Goal: Task Accomplishment & Management: Complete application form

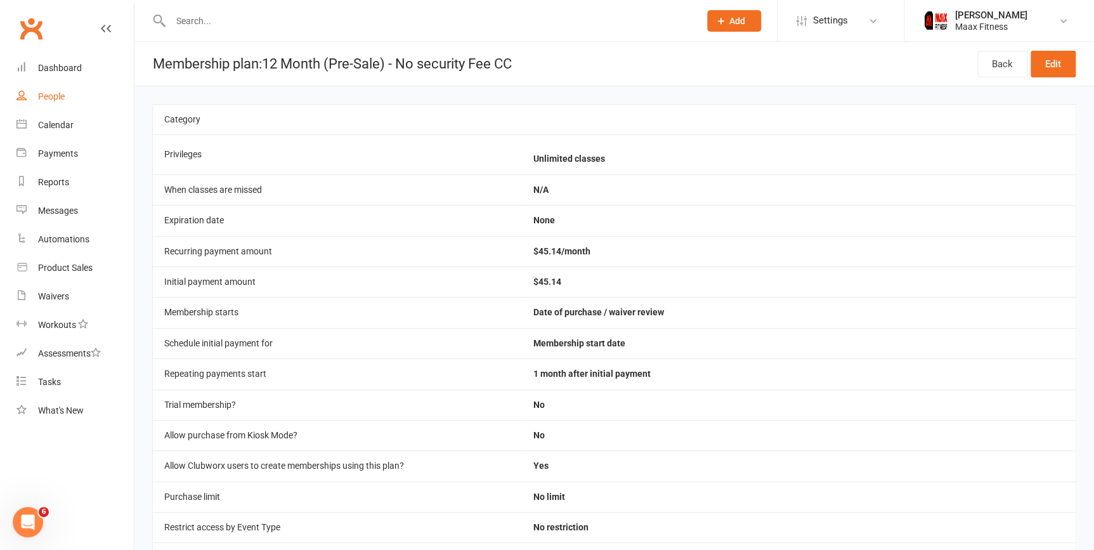
click at [54, 94] on div "People" at bounding box center [51, 96] width 27 height 10
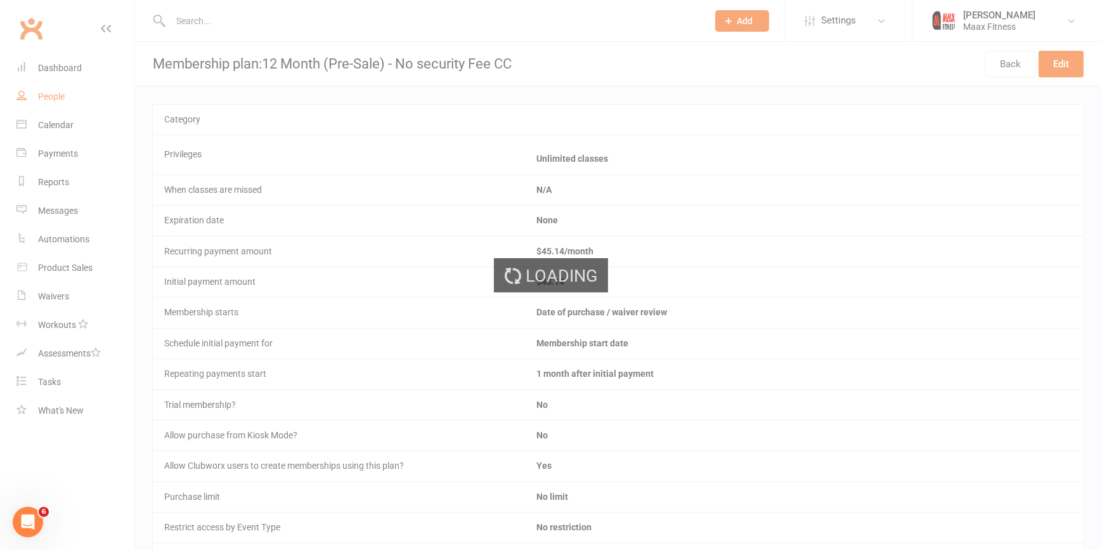
select select "100"
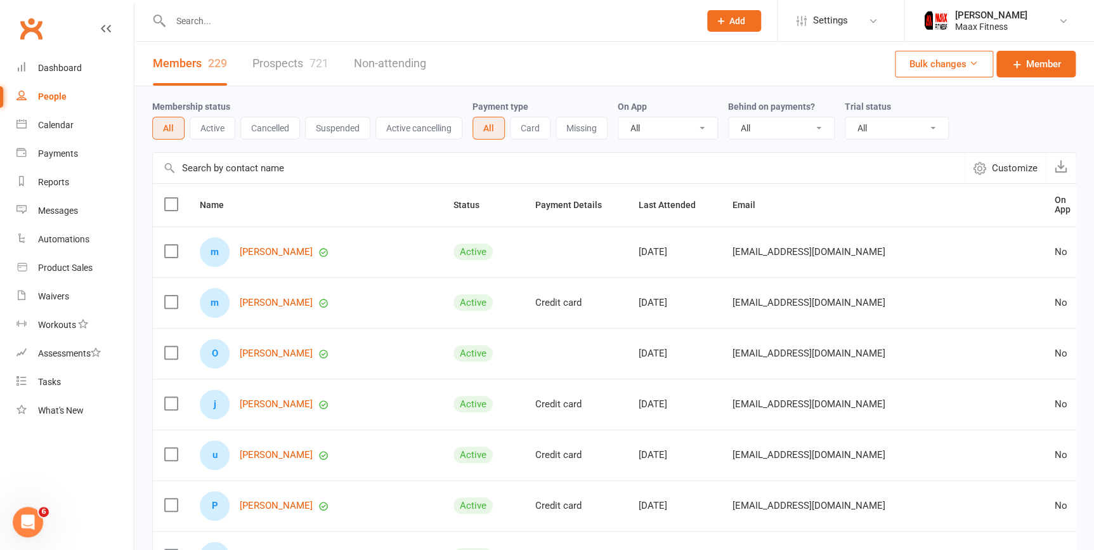
click at [202, 26] on input "text" at bounding box center [429, 21] width 524 height 18
click at [216, 27] on input "text" at bounding box center [429, 21] width 524 height 18
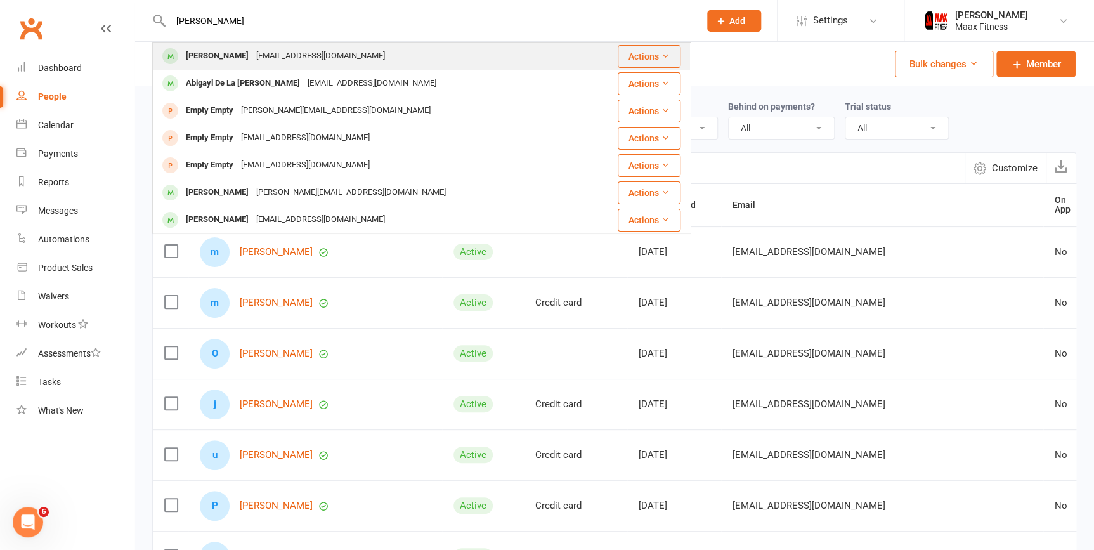
type input "[PERSON_NAME]"
click at [216, 51] on div "[PERSON_NAME]" at bounding box center [217, 56] width 70 height 18
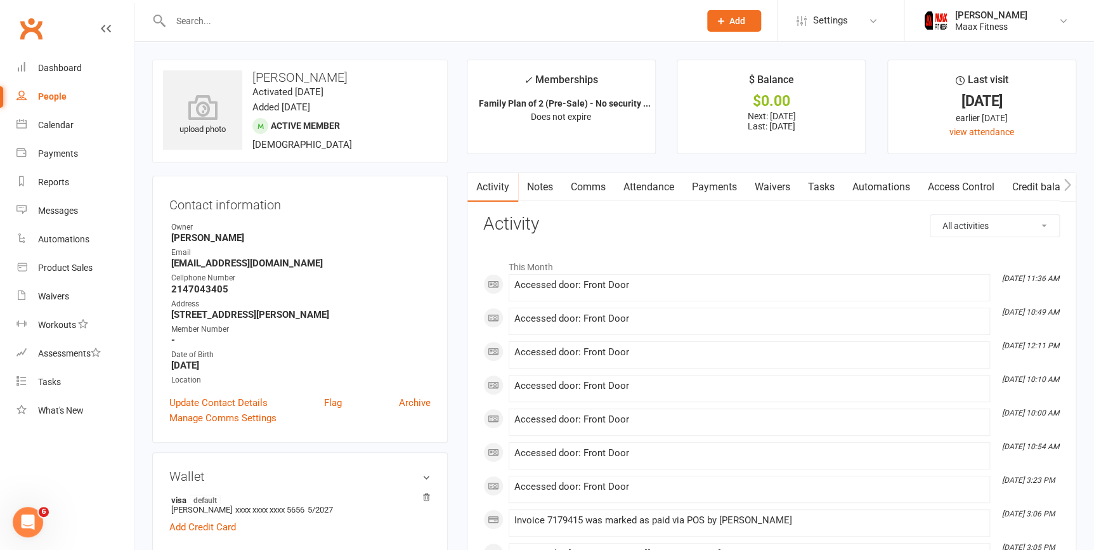
click at [204, 18] on input "text" at bounding box center [429, 21] width 524 height 18
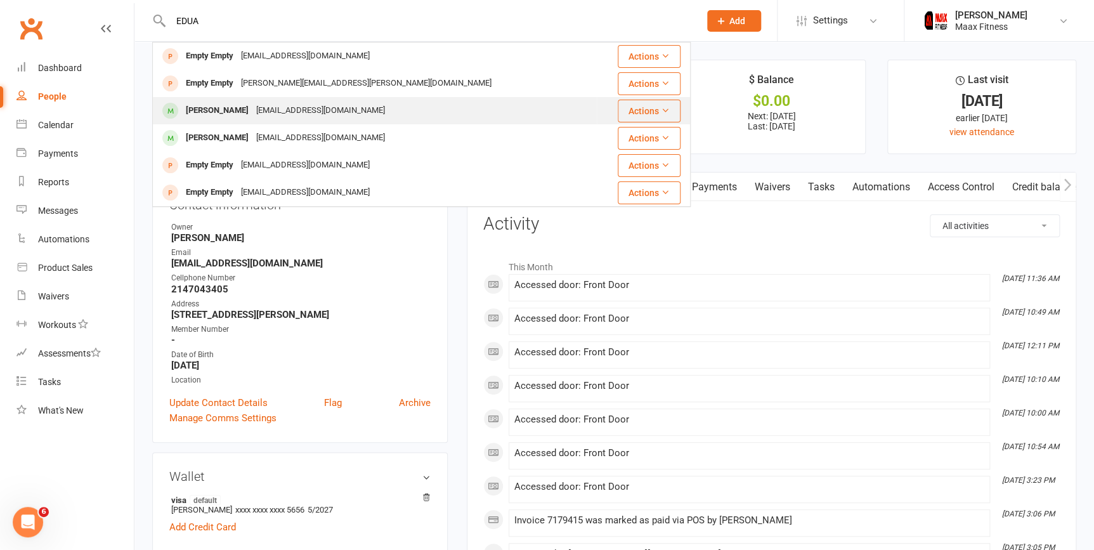
type input "EDUA"
click at [217, 103] on div "[PERSON_NAME]" at bounding box center [217, 110] width 70 height 18
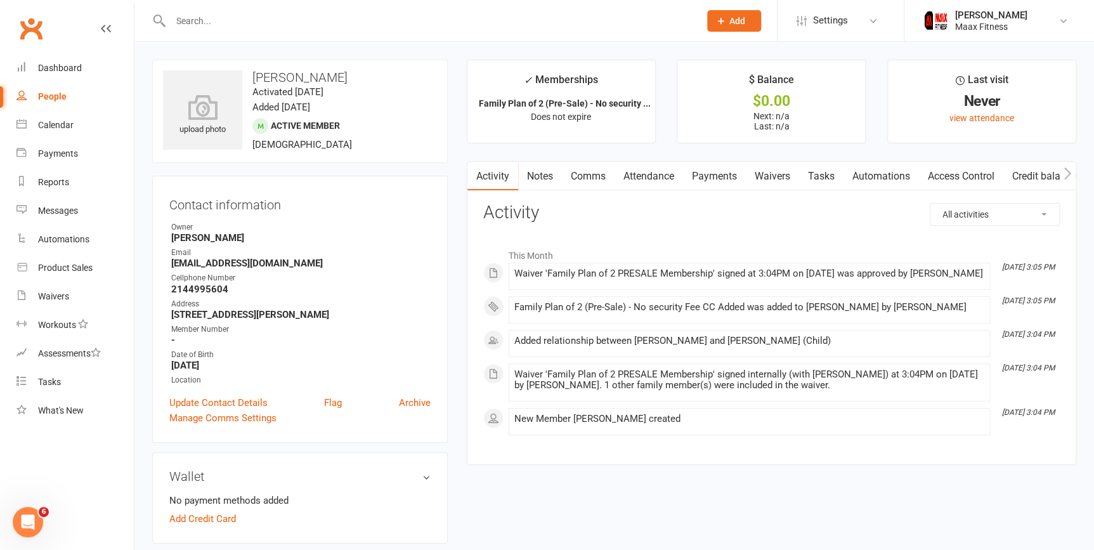
click at [39, 98] on div "People" at bounding box center [52, 96] width 29 height 10
select select "100"
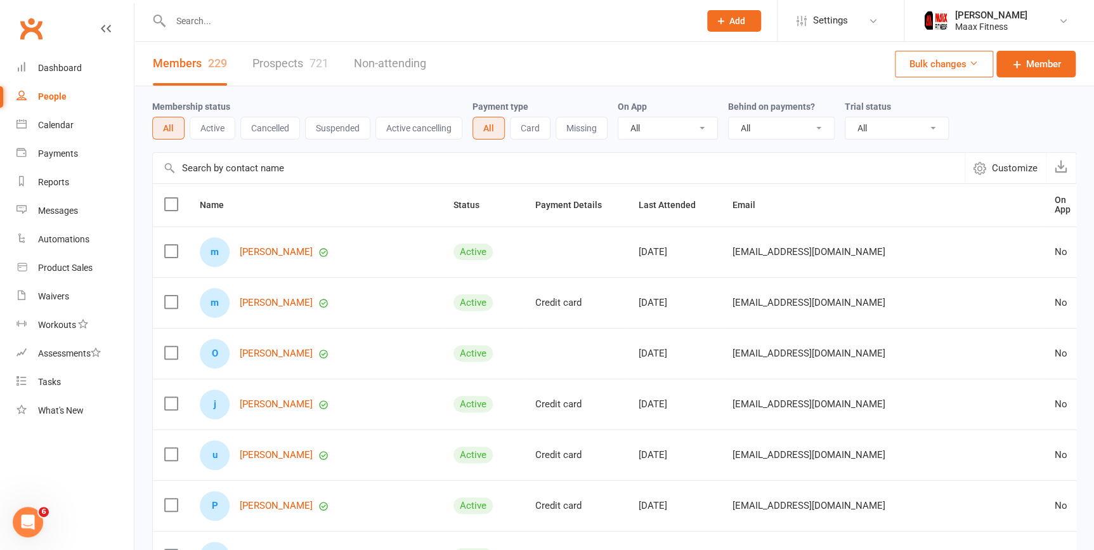
click at [297, 60] on link "Prospects 721" at bounding box center [290, 64] width 76 height 44
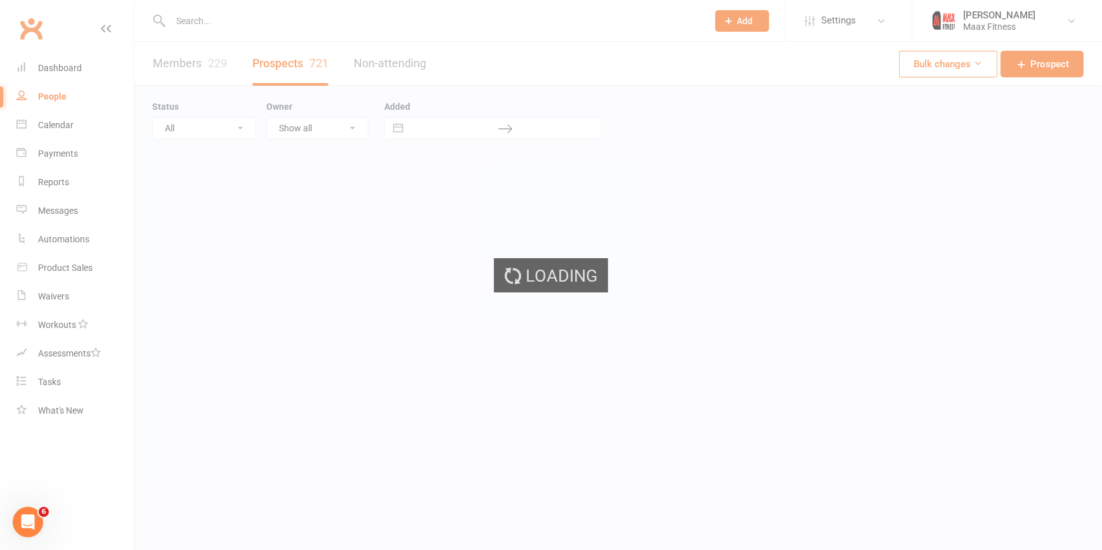
select select "100"
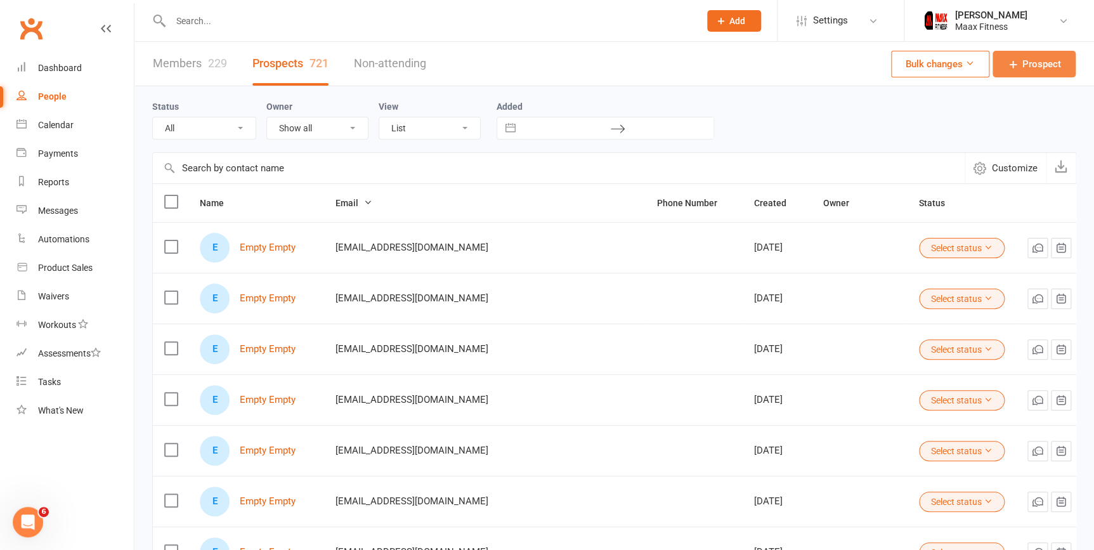
click at [1007, 67] on icon at bounding box center [1013, 64] width 13 height 13
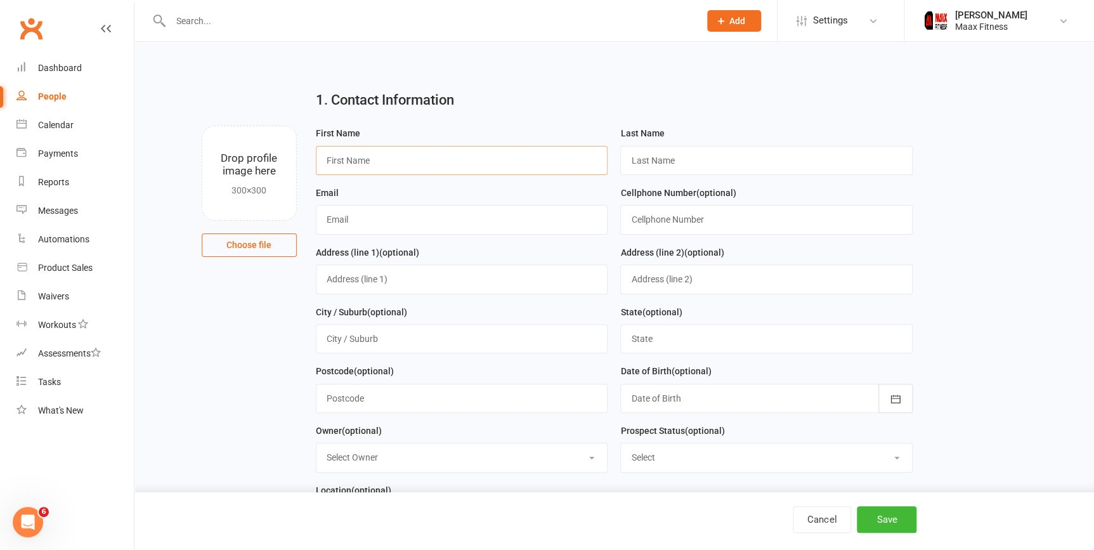
click at [455, 162] on input "text" at bounding box center [462, 160] width 292 height 29
click at [323, 218] on input "text" at bounding box center [462, 219] width 292 height 29
type input "[EMAIL_ADDRESS][DOMAIN_NAME]"
click at [635, 224] on input "text" at bounding box center [766, 219] width 292 height 29
type input "4694108387"
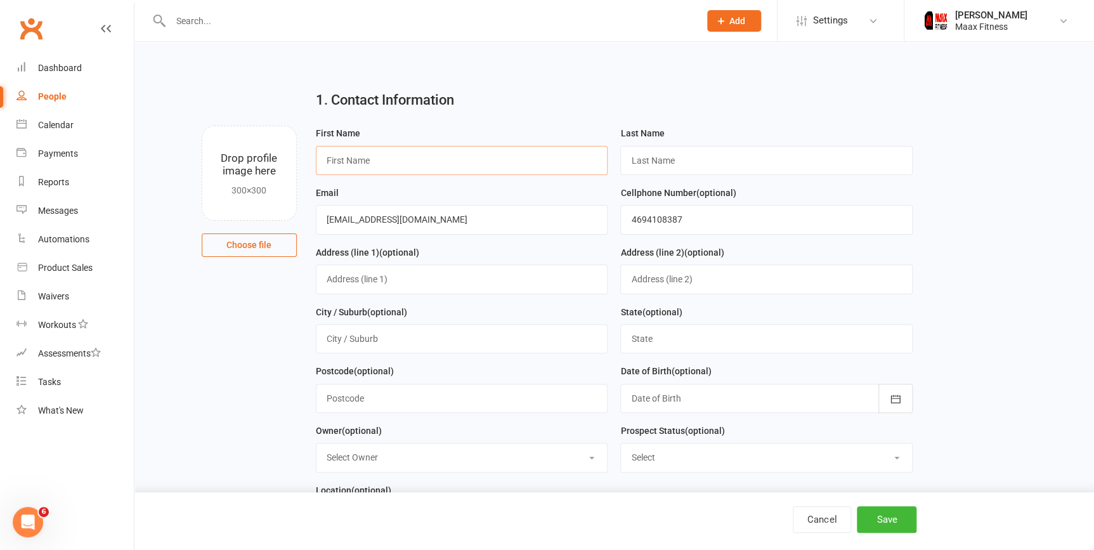
click at [467, 167] on input "text" at bounding box center [462, 160] width 292 height 29
type input "[PERSON_NAME]"
click at [679, 156] on input "text" at bounding box center [766, 160] width 292 height 29
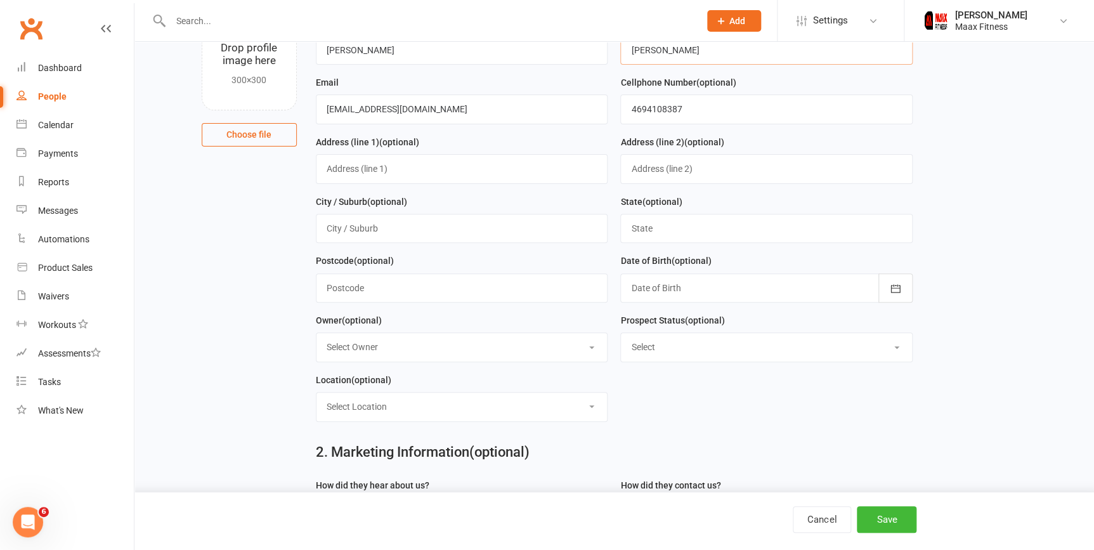
scroll to position [115, 0]
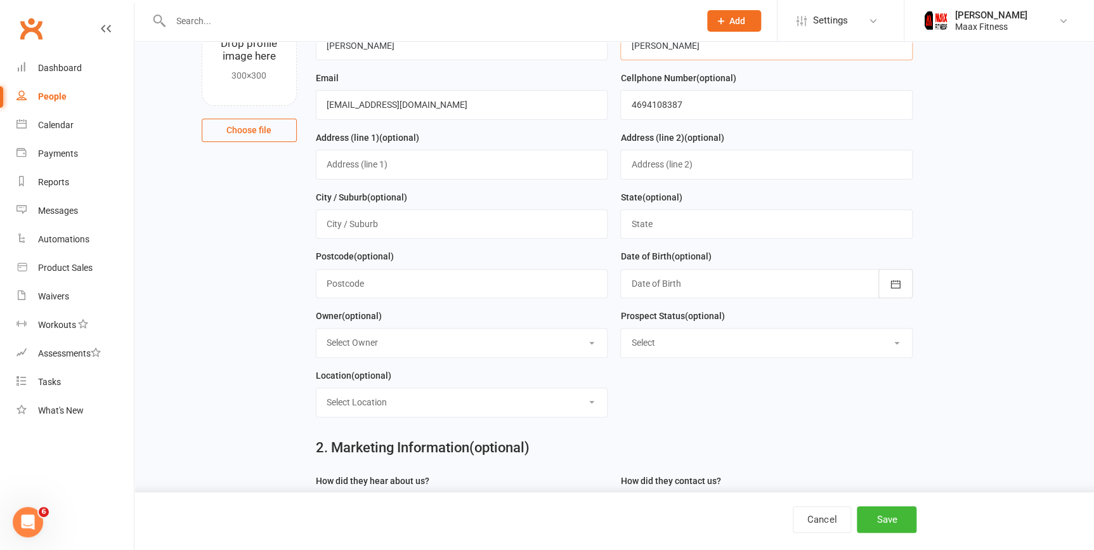
type input "[PERSON_NAME]"
click at [481, 164] on input "text" at bounding box center [462, 164] width 292 height 29
type input "1815 Willowbrook Dr"
click at [656, 230] on input "text" at bounding box center [766, 223] width 292 height 29
type input "[US_STATE]"
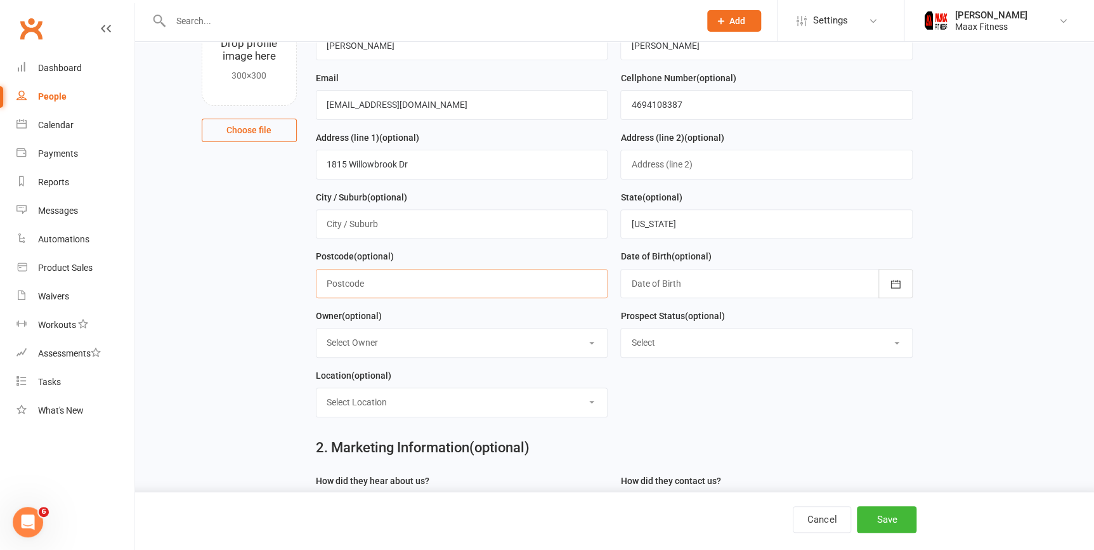
click at [434, 273] on input "text" at bounding box center [462, 283] width 292 height 29
click at [418, 222] on input "text" at bounding box center [462, 223] width 292 height 29
type input "[PERSON_NAME]"
click at [580, 282] on input "text" at bounding box center [462, 283] width 292 height 29
type input "75160"
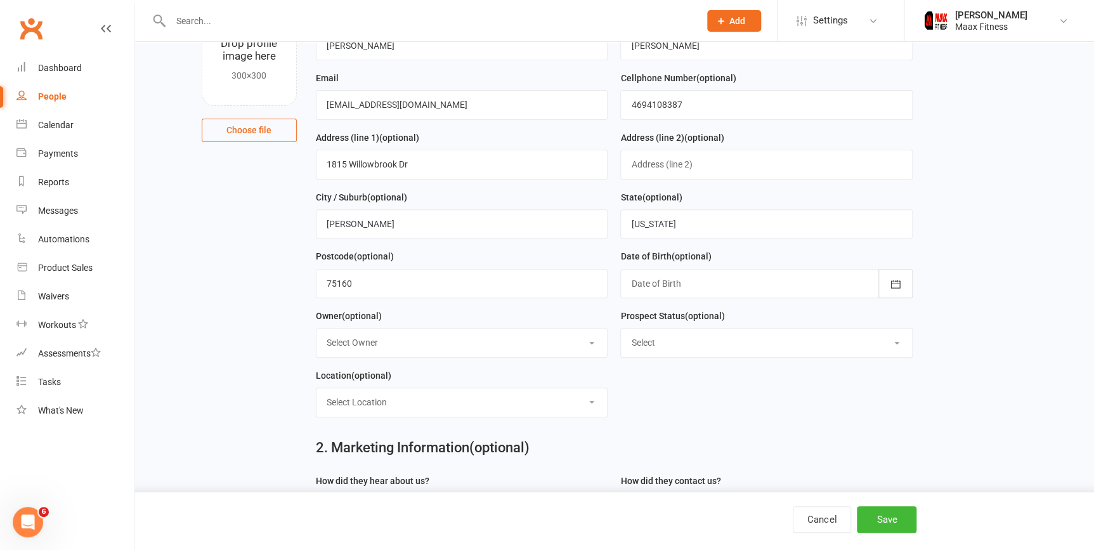
click at [700, 279] on div at bounding box center [766, 283] width 292 height 29
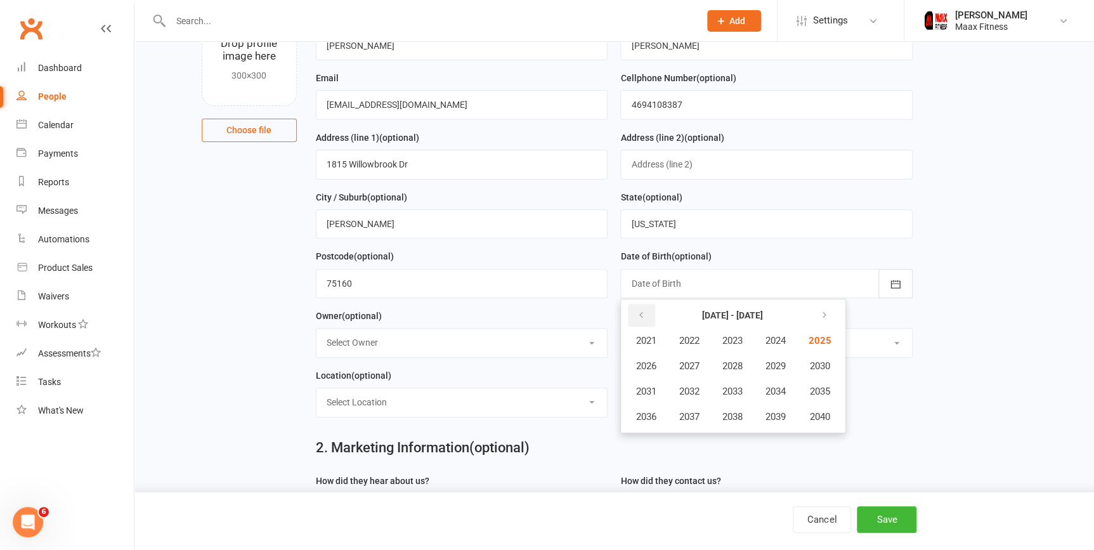
click at [652, 314] on button "button" at bounding box center [641, 315] width 27 height 23
click at [783, 343] on span "1984" at bounding box center [775, 340] width 20 height 11
click at [660, 414] on span "October" at bounding box center [652, 416] width 34 height 11
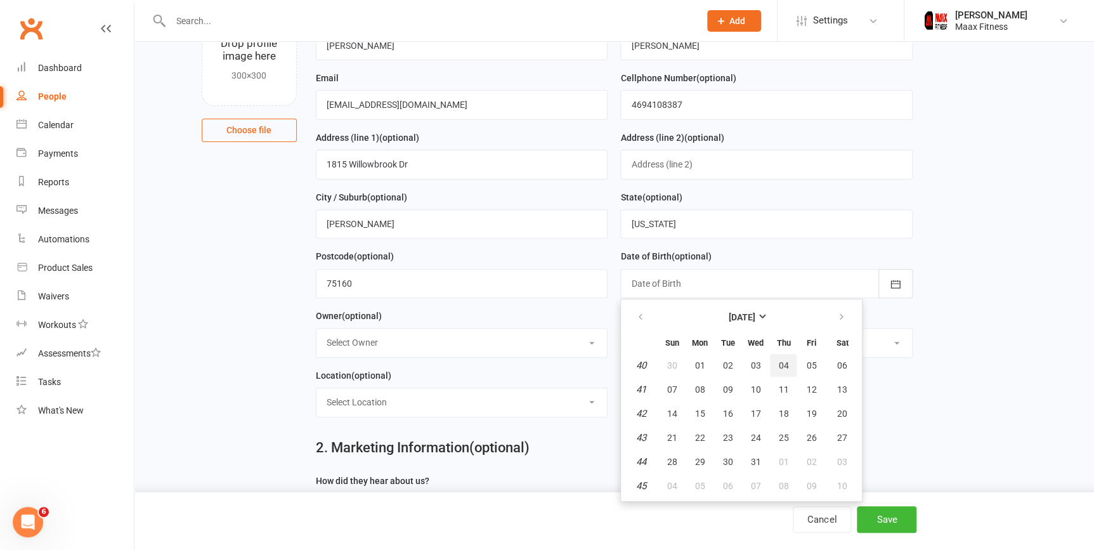
click at [784, 368] on span "04" at bounding box center [783, 365] width 10 height 10
type input "[DATE]"
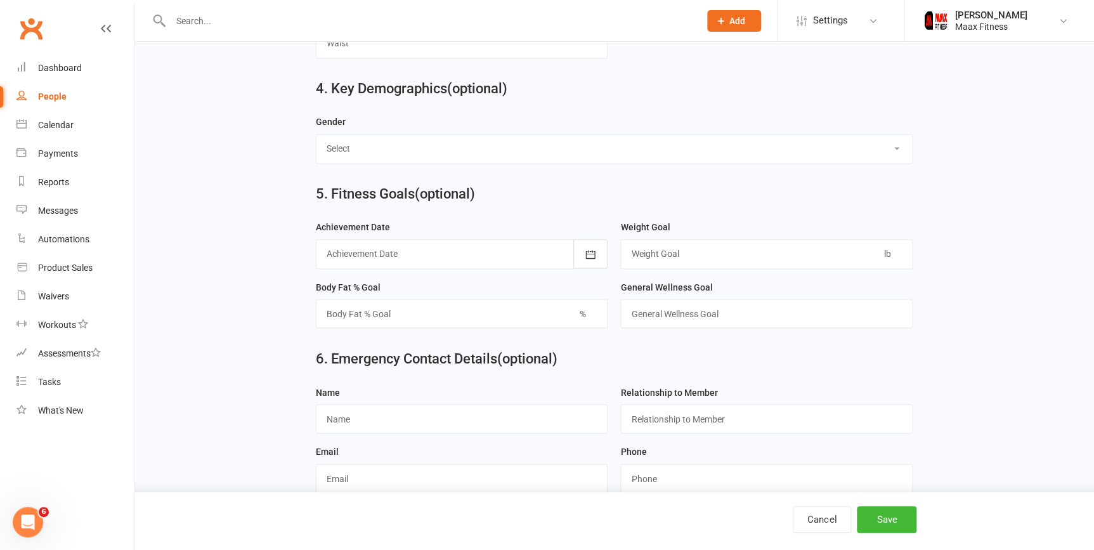
scroll to position [1117, 0]
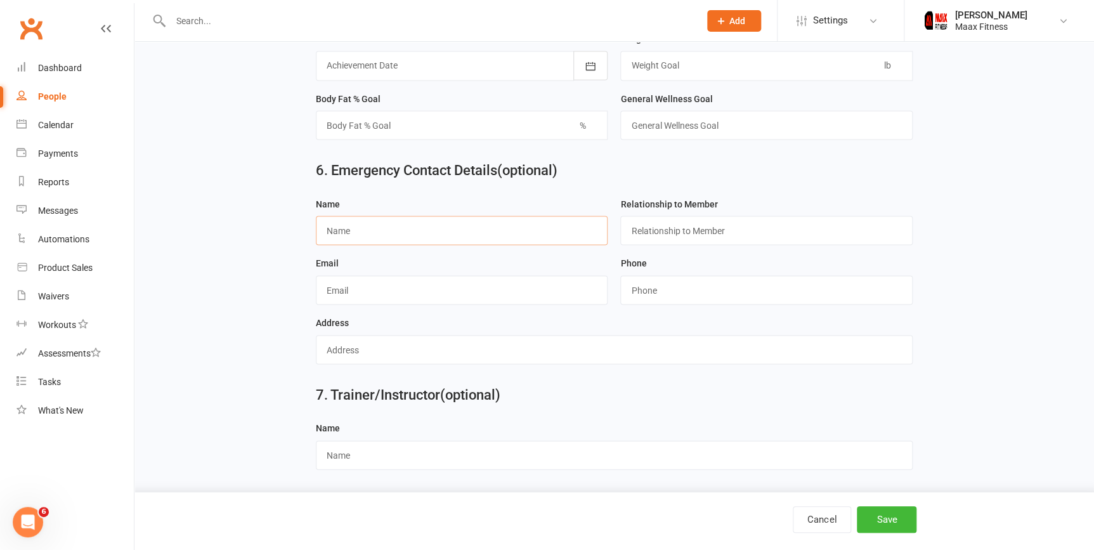
click at [364, 235] on input "text" at bounding box center [462, 230] width 292 height 29
click at [542, 224] on input "[PERSON_NAME]" at bounding box center [462, 230] width 292 height 29
type input "[PERSON_NAME]"
click at [757, 233] on input "text" at bounding box center [766, 230] width 292 height 29
type input "Fiance"
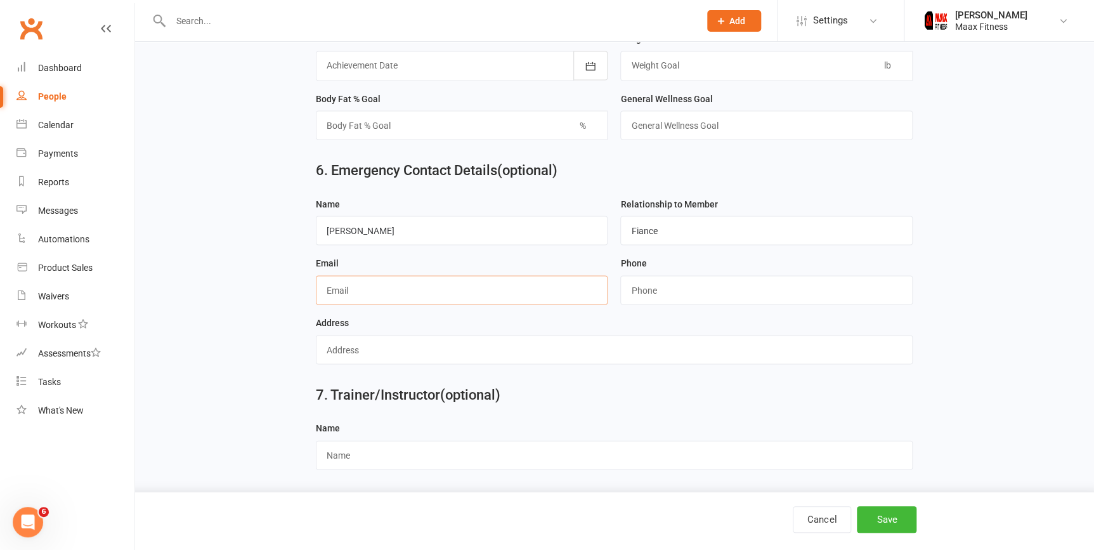
drag, startPoint x: 491, startPoint y: 290, endPoint x: 540, endPoint y: 288, distance: 48.9
click at [507, 289] on input "text" at bounding box center [462, 289] width 292 height 29
click at [713, 292] on input "string" at bounding box center [766, 289] width 292 height 29
click at [512, 293] on input "text" at bounding box center [462, 289] width 292 height 29
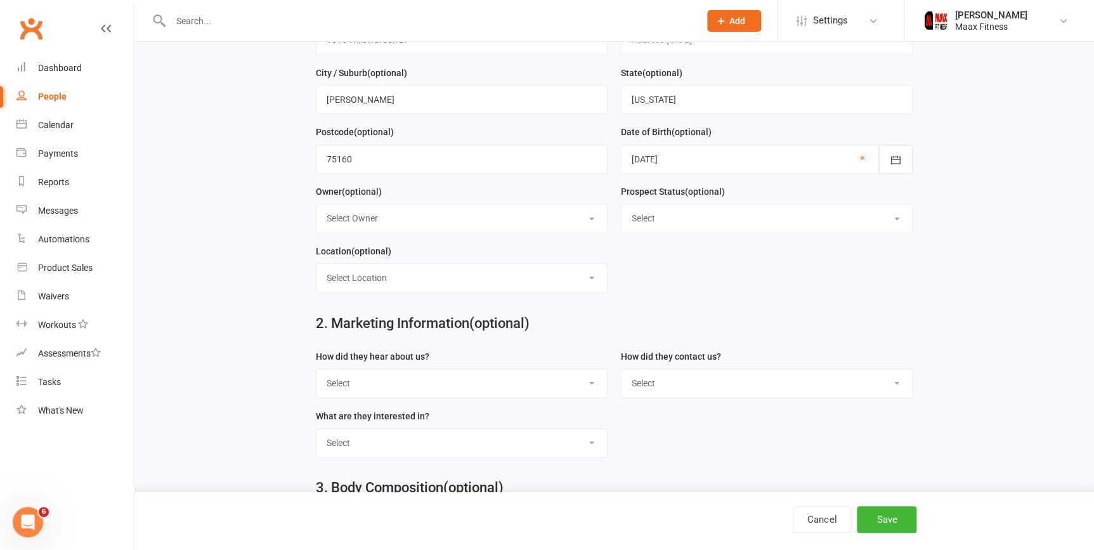
scroll to position [138, 0]
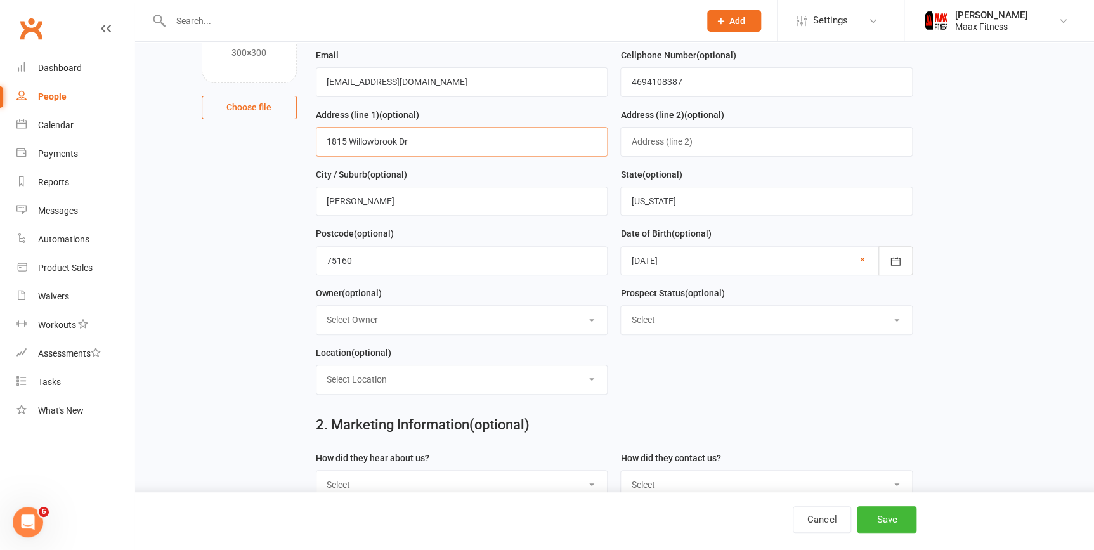
click at [390, 145] on input "1815 Willowbrook Dr" at bounding box center [462, 141] width 292 height 29
click at [400, 86] on input "[EMAIL_ADDRESS][DOMAIN_NAME]" at bounding box center [462, 81] width 292 height 29
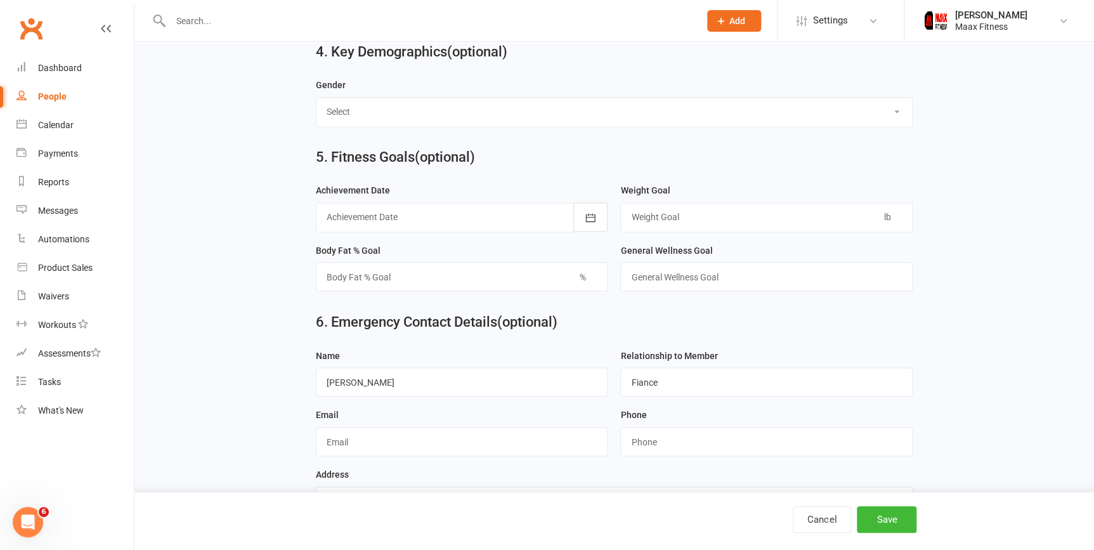
scroll to position [1060, 0]
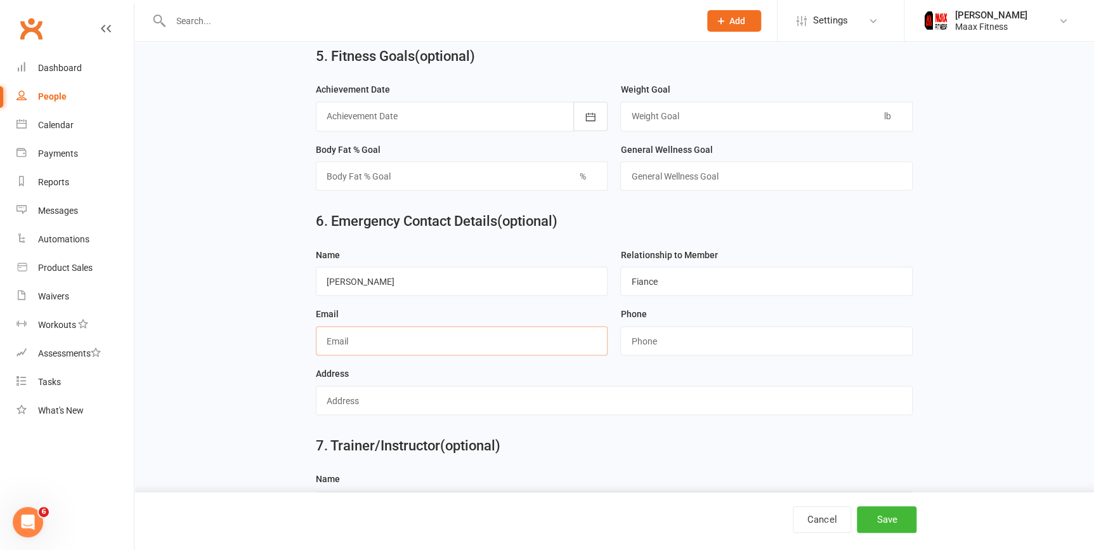
click at [410, 343] on input "text" at bounding box center [462, 340] width 292 height 29
paste input "[EMAIL_ADDRESS][DOMAIN_NAME]"
type input "[EMAIL_ADDRESS][DOMAIN_NAME]"
click at [701, 341] on input "string" at bounding box center [766, 340] width 292 height 29
type input "9722106922"
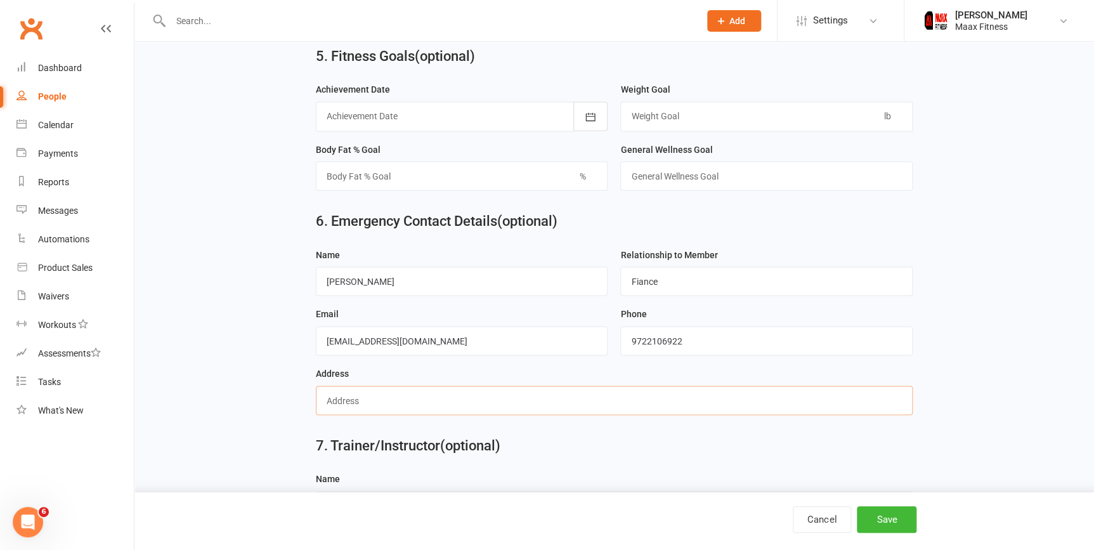
click at [482, 409] on input "text" at bounding box center [614, 400] width 597 height 29
click at [425, 409] on input "1003 windmill [PERSON_NAME]," at bounding box center [614, 400] width 597 height 29
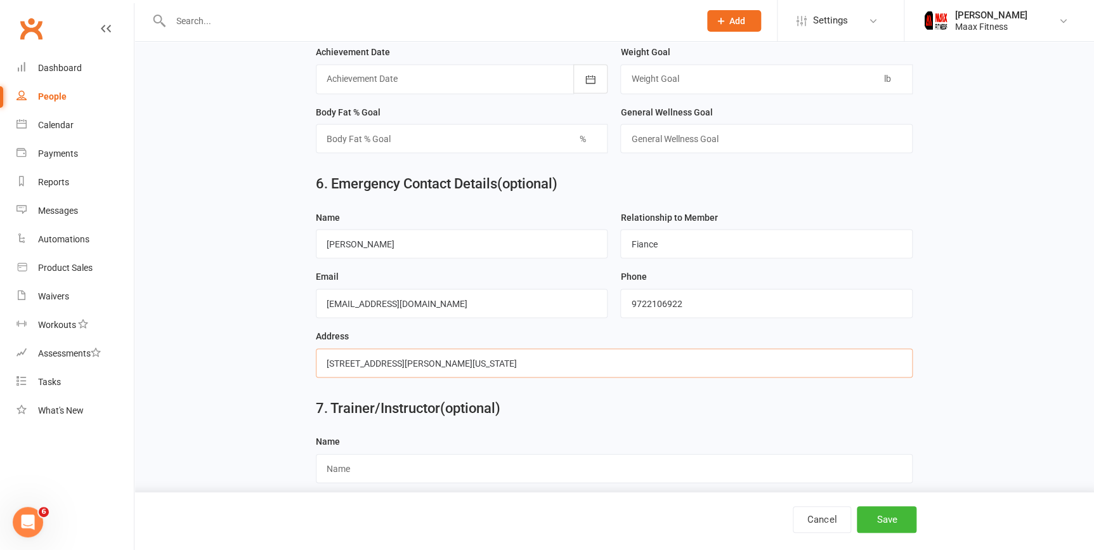
scroll to position [1117, 0]
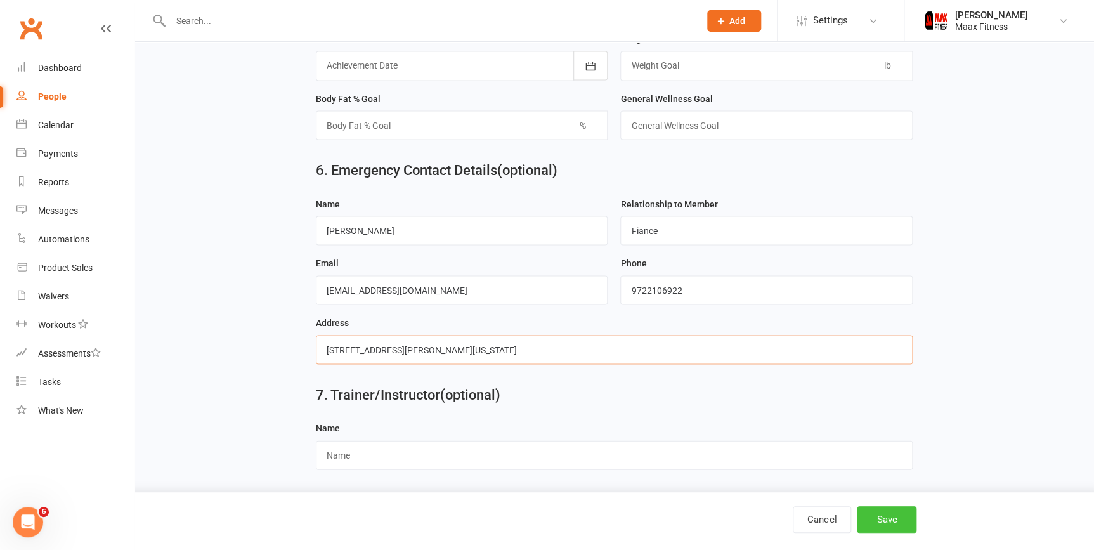
type input "[STREET_ADDRESS][PERSON_NAME][US_STATE]"
click at [911, 526] on button "Save" at bounding box center [887, 519] width 60 height 27
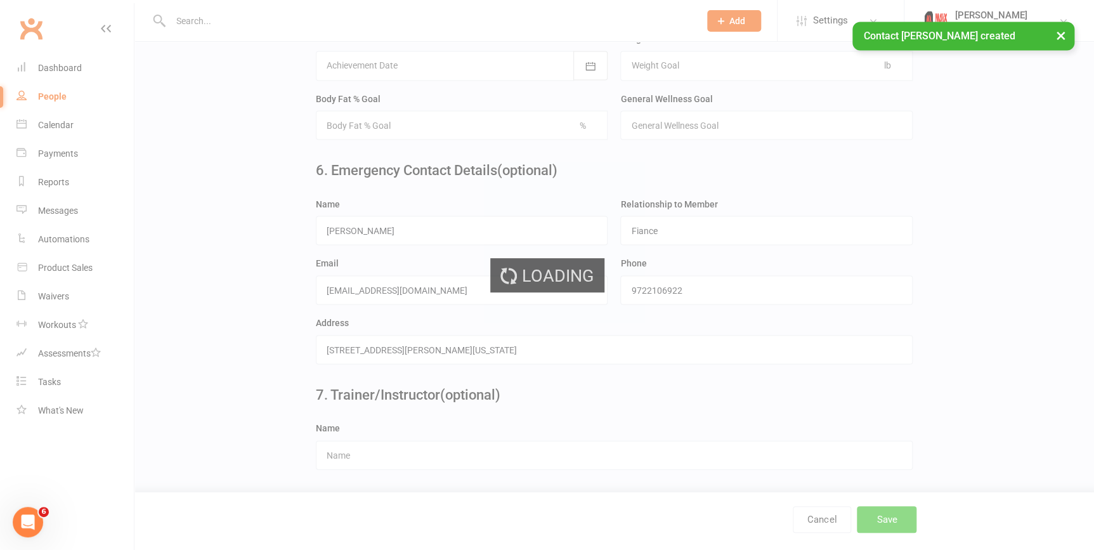
scroll to position [0, 0]
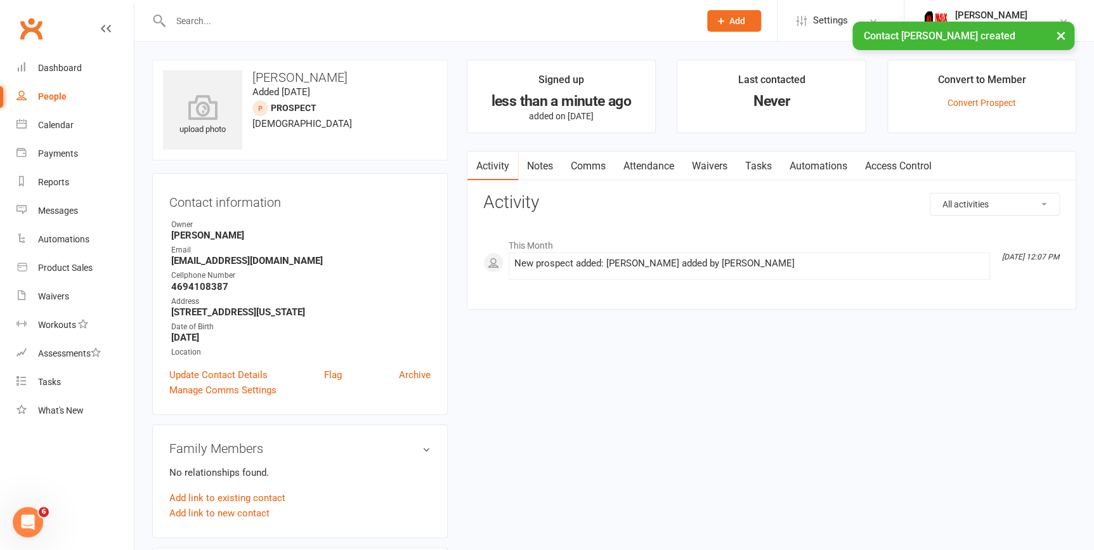
click at [710, 163] on link "Waivers" at bounding box center [709, 166] width 53 height 29
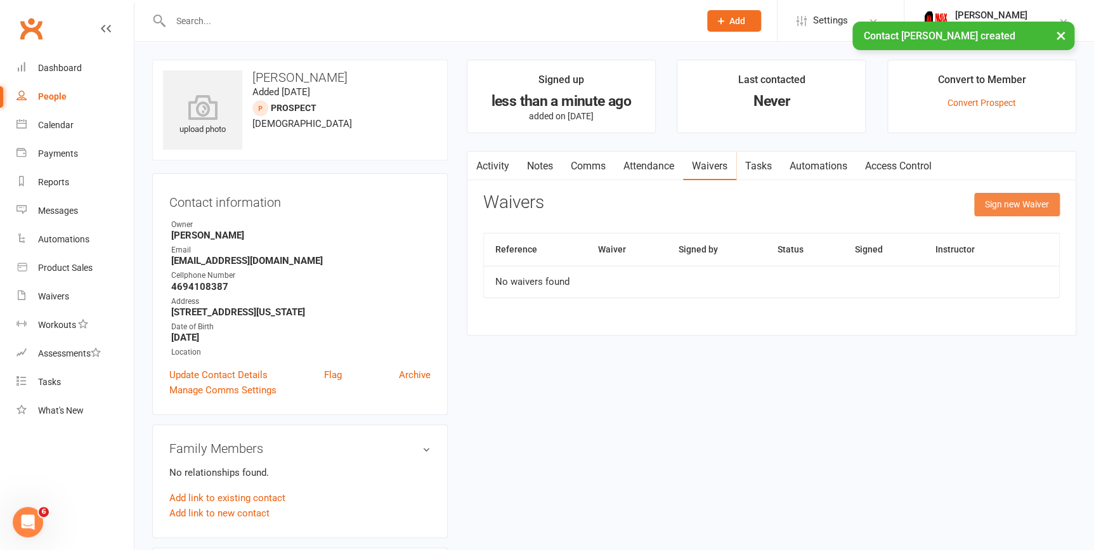
click at [1015, 198] on button "Sign new Waiver" at bounding box center [1017, 204] width 86 height 23
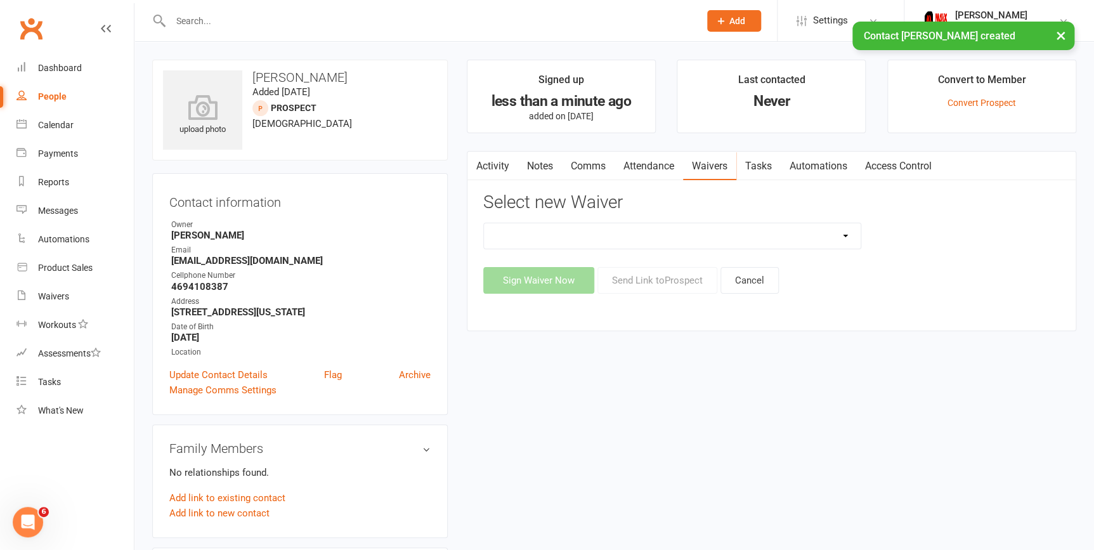
click at [835, 237] on select "12 Month Individual Membership 12 Month PRESALE Membership 1 Month Membership O…" at bounding box center [672, 235] width 377 height 25
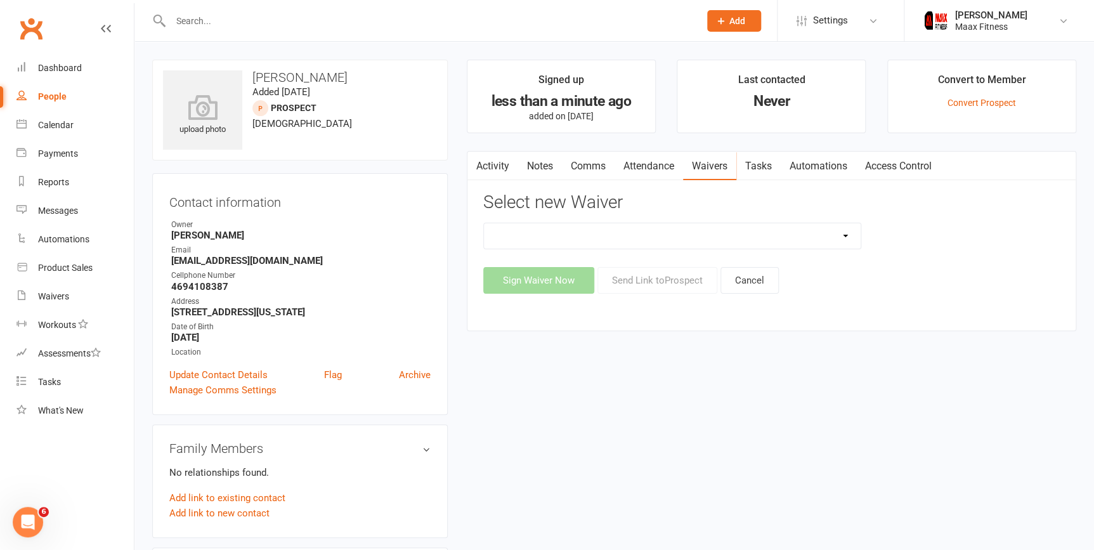
select select "15029"
click at [484, 223] on select "12 Month Individual Membership 12 Month PRESALE Membership 1 Month Membership O…" at bounding box center [672, 235] width 377 height 25
click at [558, 282] on button "Sign Waiver Now" at bounding box center [538, 280] width 111 height 27
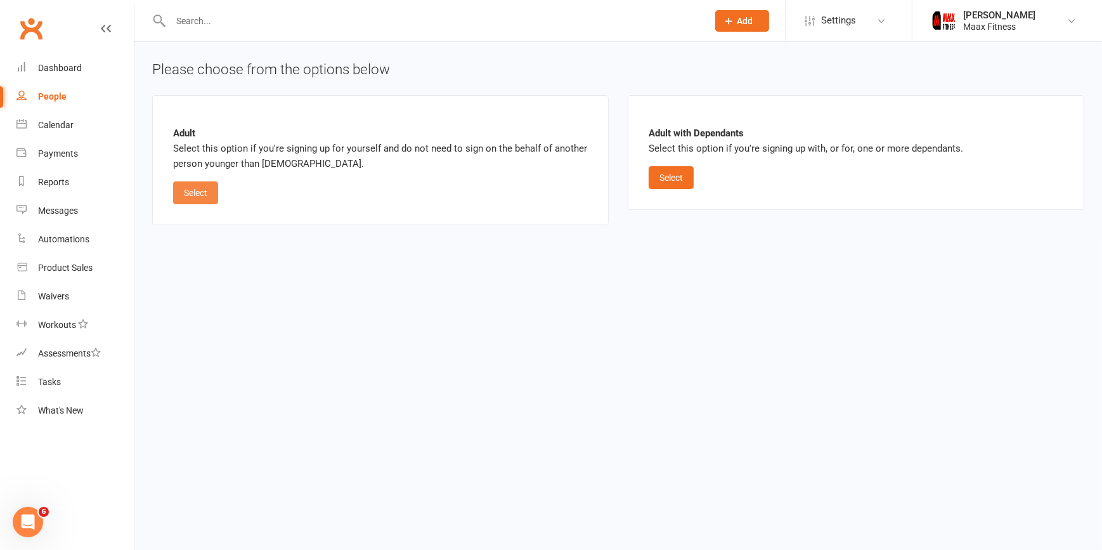
click at [205, 185] on button "Select" at bounding box center [195, 192] width 45 height 23
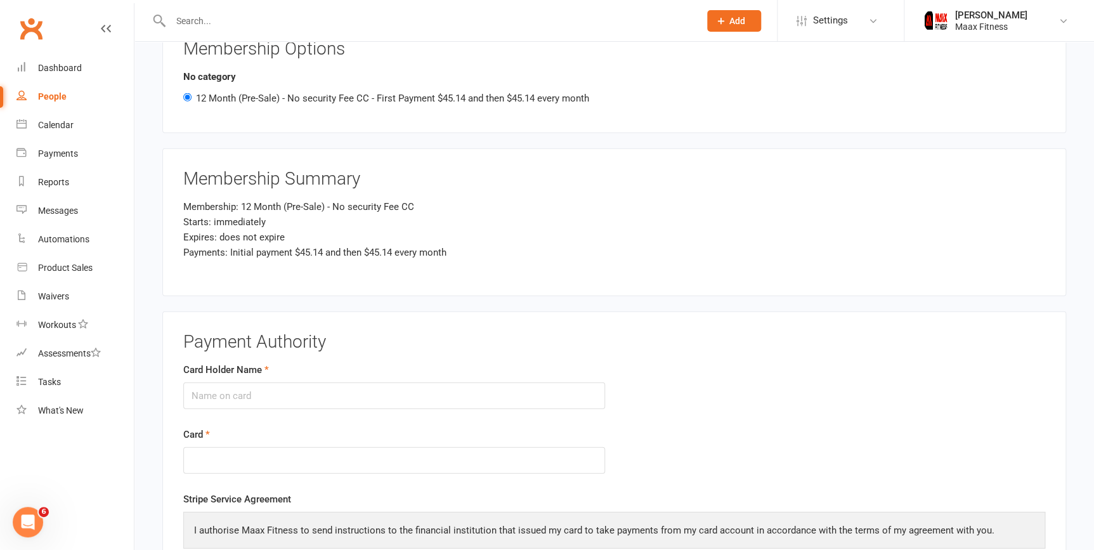
scroll to position [1499, 0]
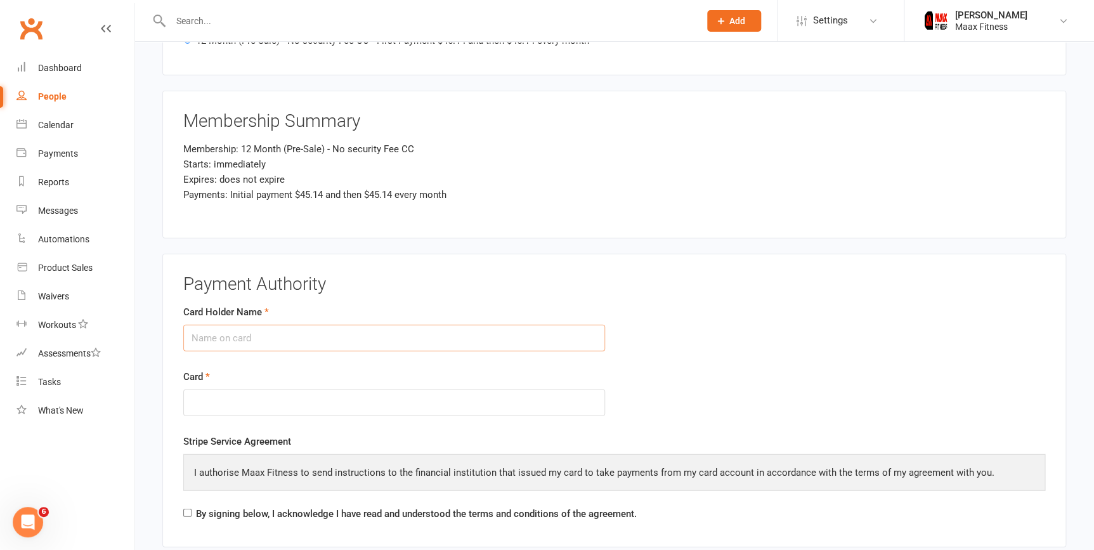
click at [497, 328] on input "Card Holder Name" at bounding box center [394, 338] width 422 height 27
type input "c"
type input "[PERSON_NAME]"
drag, startPoint x: 970, startPoint y: 415, endPoint x: 778, endPoint y: 471, distance: 200.3
click at [970, 413] on form "Card Holder Name [PERSON_NAME] Card" at bounding box center [614, 369] width 881 height 130
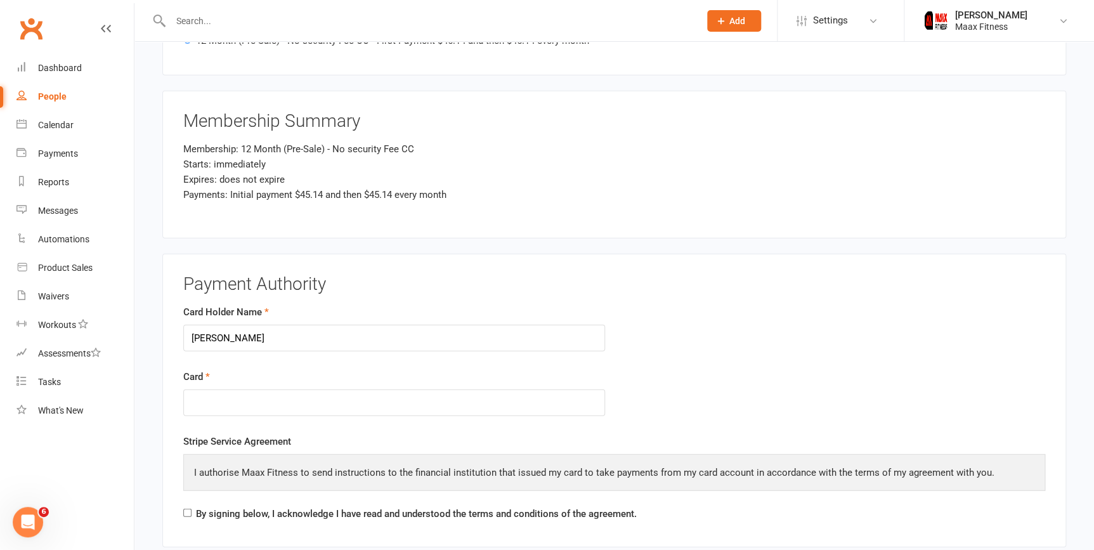
click at [259, 507] on label "By signing below, I acknowledge I have read and understood the terms and condit…" at bounding box center [416, 513] width 441 height 15
click at [192, 509] on input "By signing below, I acknowledge I have read and understood the terms and condit…" at bounding box center [187, 513] width 8 height 8
checkbox input "true"
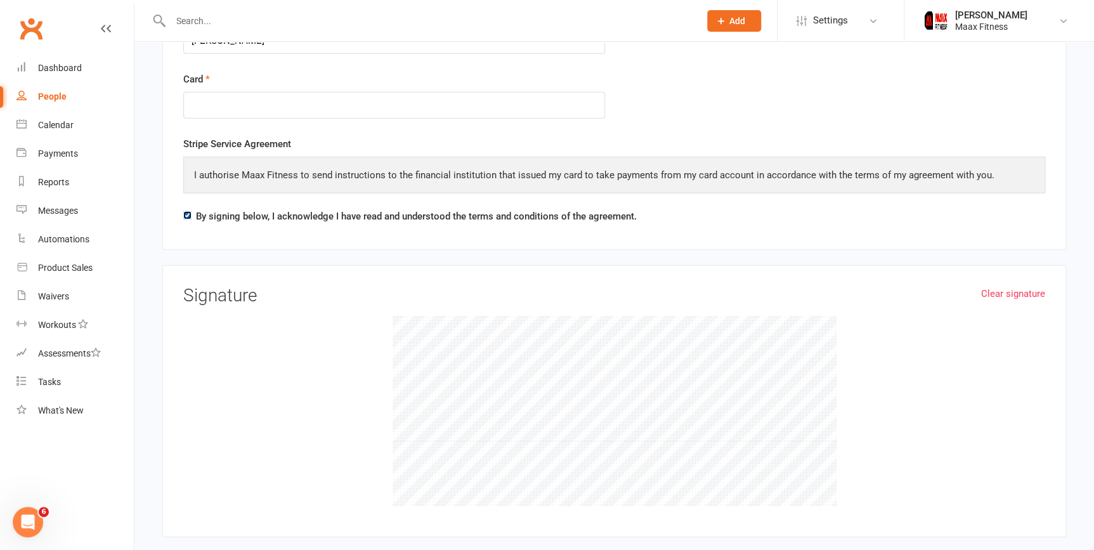
scroll to position [1797, 0]
click at [1008, 293] on link "Clear signature" at bounding box center [1013, 292] width 64 height 15
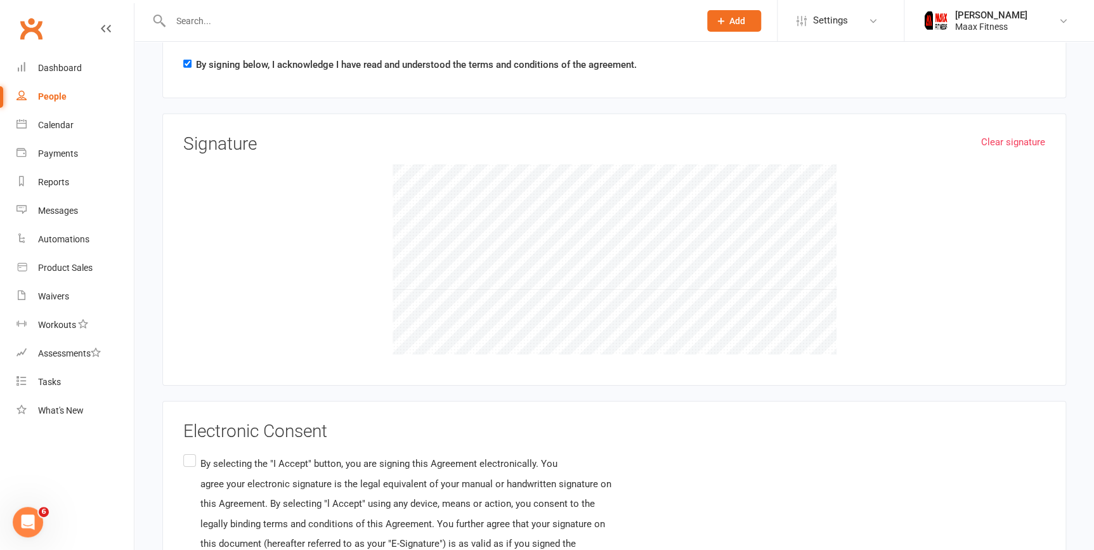
scroll to position [2019, 0]
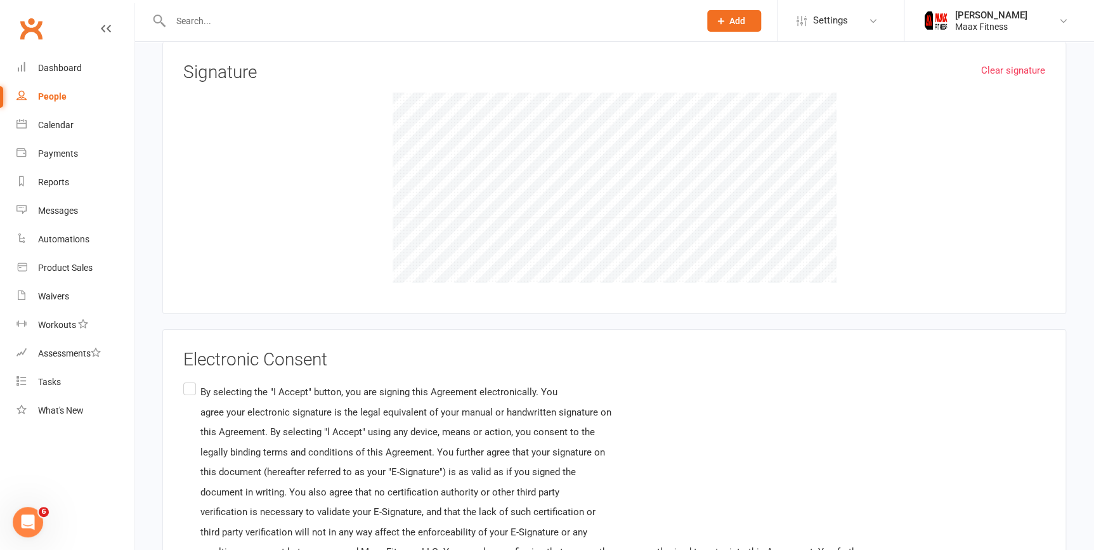
click at [192, 380] on label "By selecting the "I Accept" button, you are signing this Agreement electronical…" at bounding box center [537, 502] width 708 height 245
click at [192, 380] on input "By selecting the "I Accept" button, you are signing this Agreement electronical…" at bounding box center [187, 380] width 8 height 0
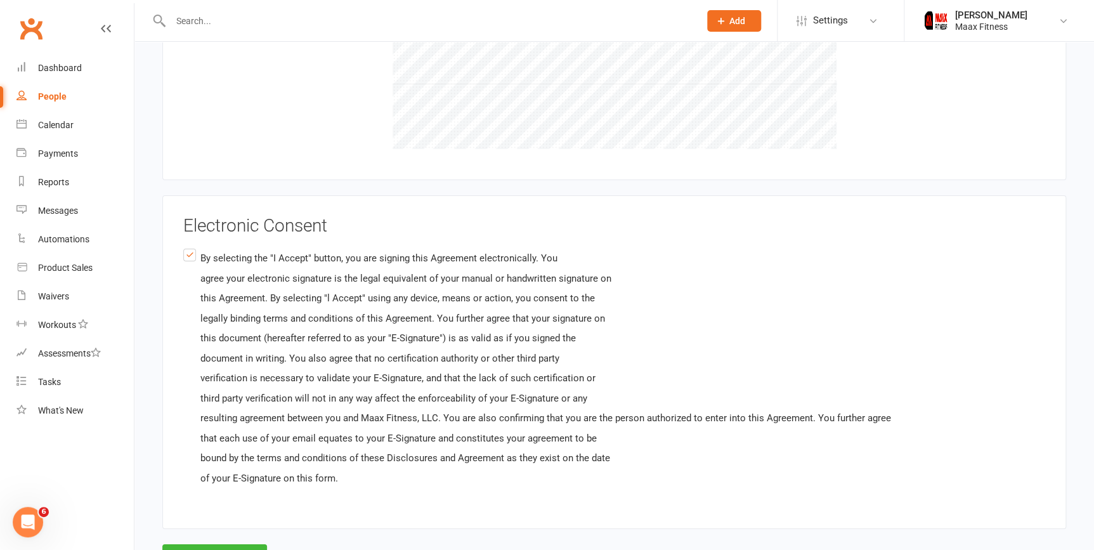
scroll to position [2208, 0]
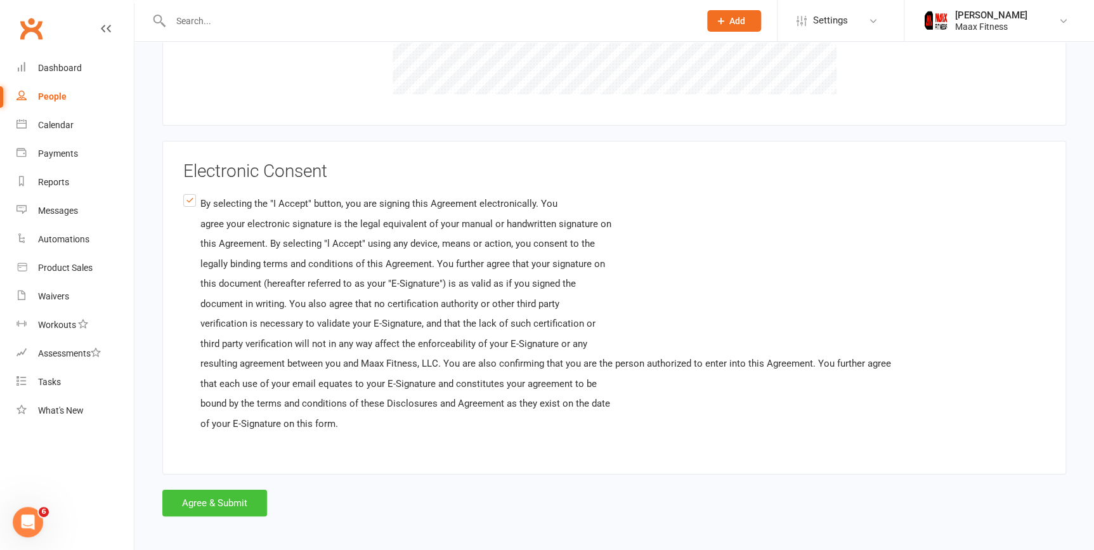
click at [205, 490] on button "Agree & Submit" at bounding box center [214, 503] width 105 height 27
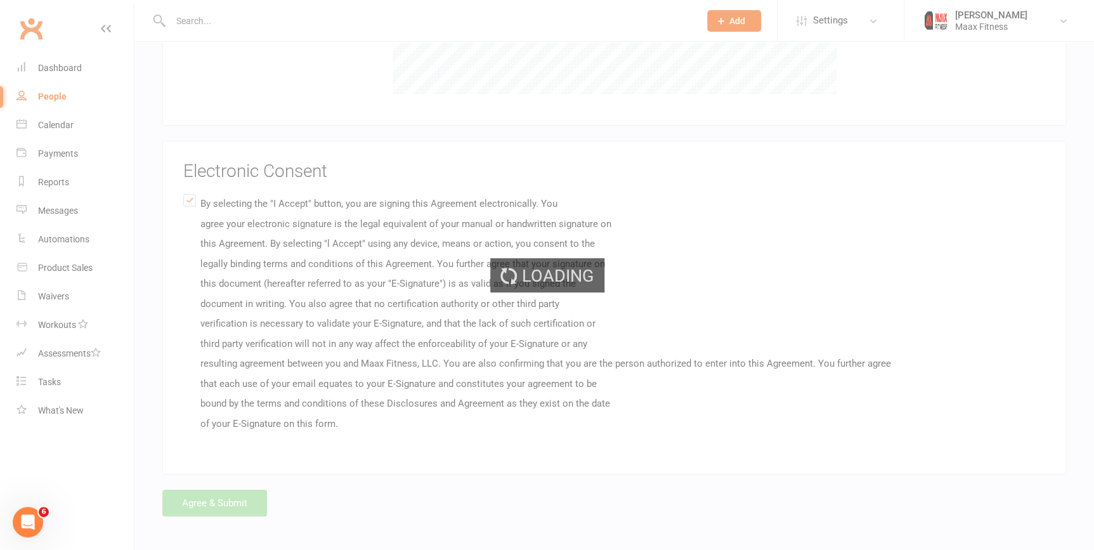
scroll to position [0, 0]
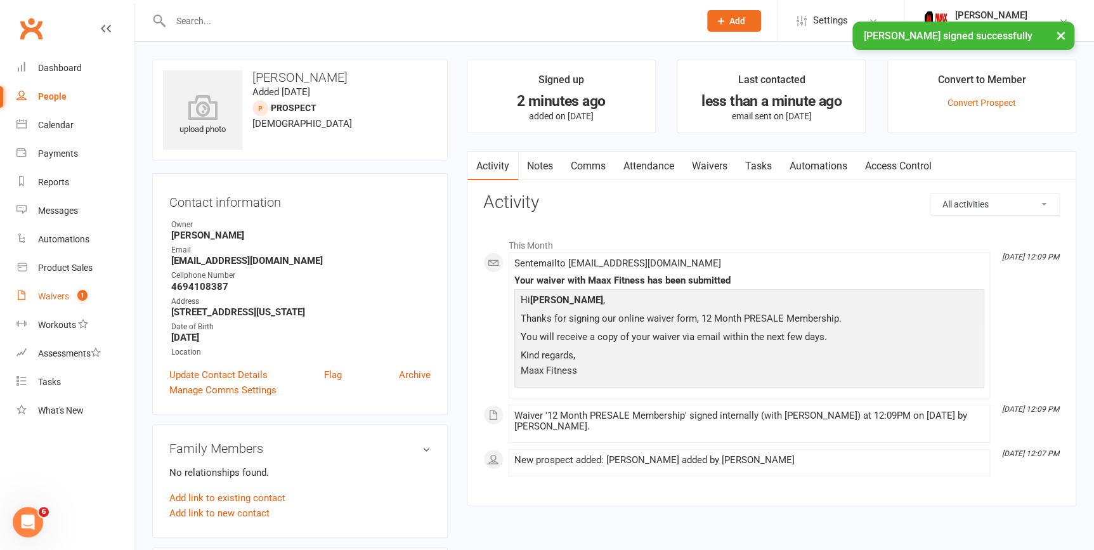
click at [42, 291] on div "Waivers" at bounding box center [53, 296] width 31 height 10
select select "25"
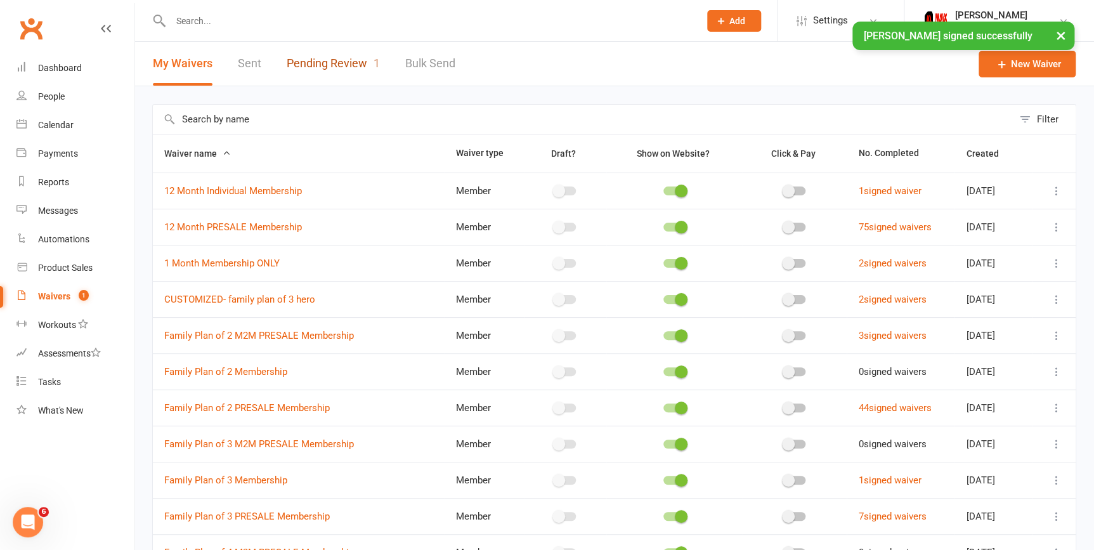
click at [314, 63] on link "Pending Review 1" at bounding box center [333, 64] width 93 height 44
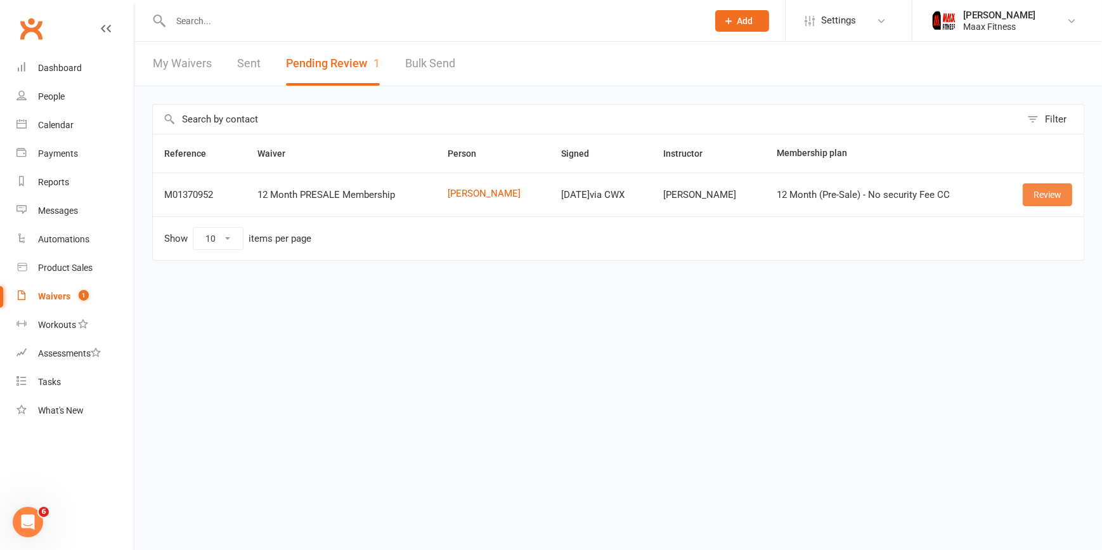
click at [1031, 188] on link "Review" at bounding box center [1047, 194] width 49 height 23
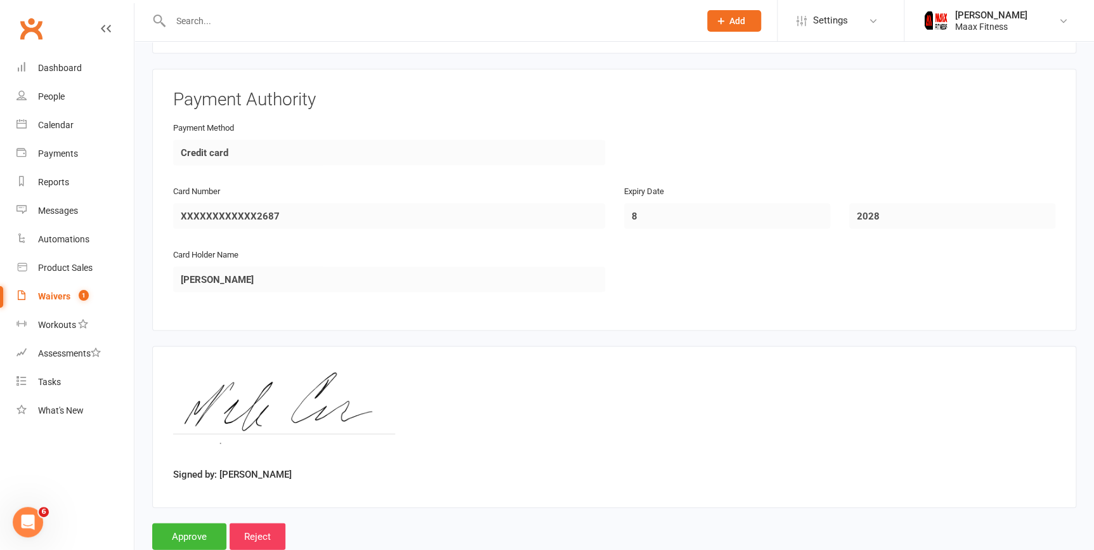
scroll to position [1166, 0]
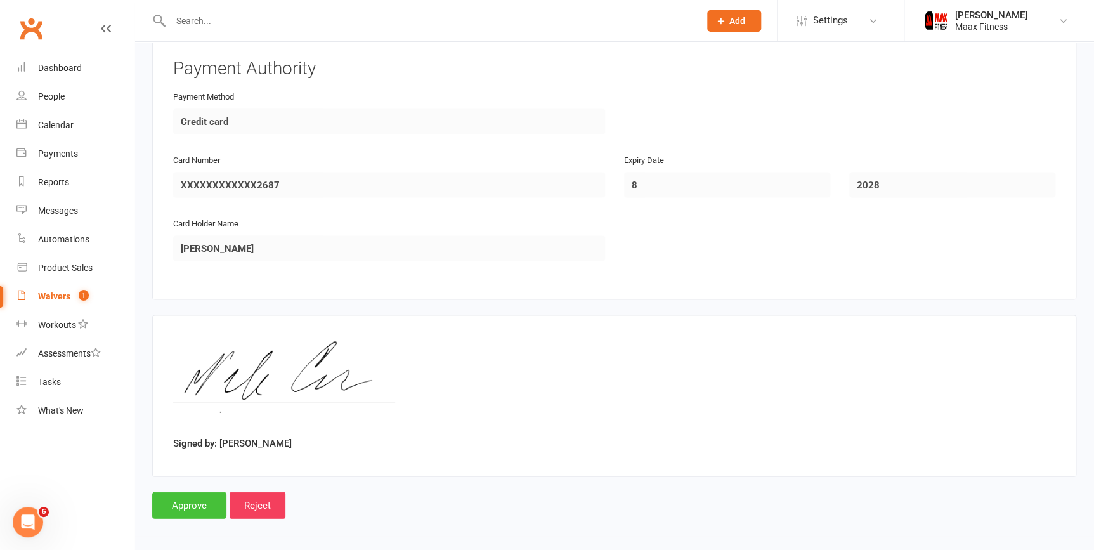
click at [177, 495] on input "Approve" at bounding box center [189, 504] width 74 height 27
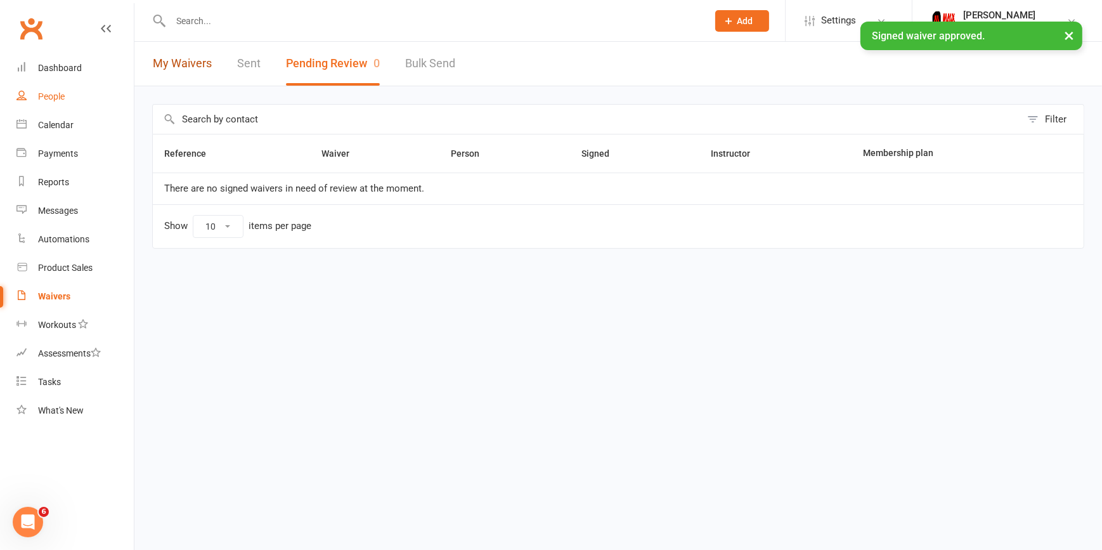
drag, startPoint x: 176, startPoint y: 68, endPoint x: 121, endPoint y: 83, distance: 56.5
click at [176, 68] on link "My Waivers" at bounding box center [182, 64] width 59 height 44
select select "25"
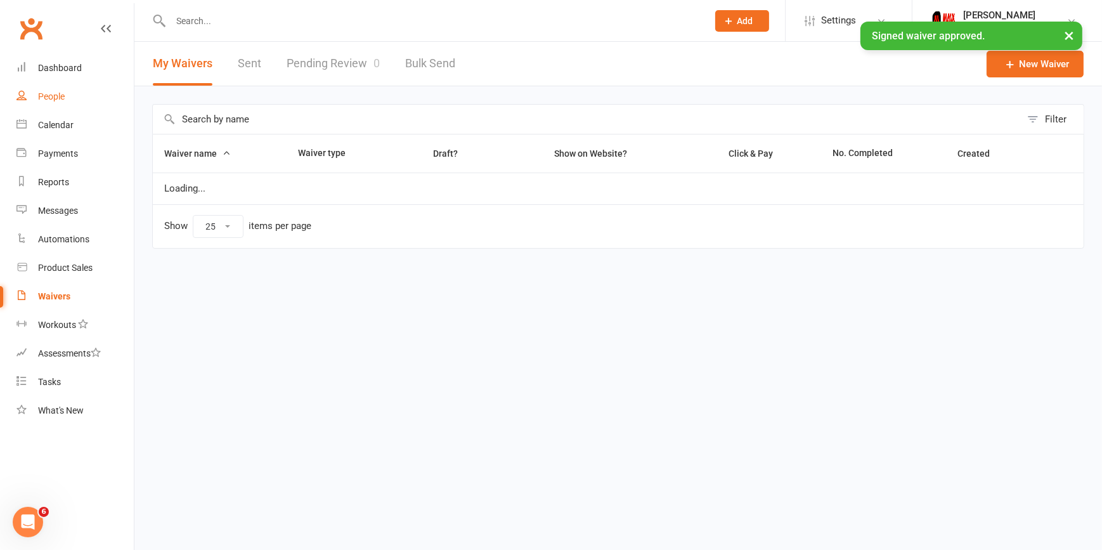
click at [58, 94] on div "People" at bounding box center [51, 96] width 27 height 10
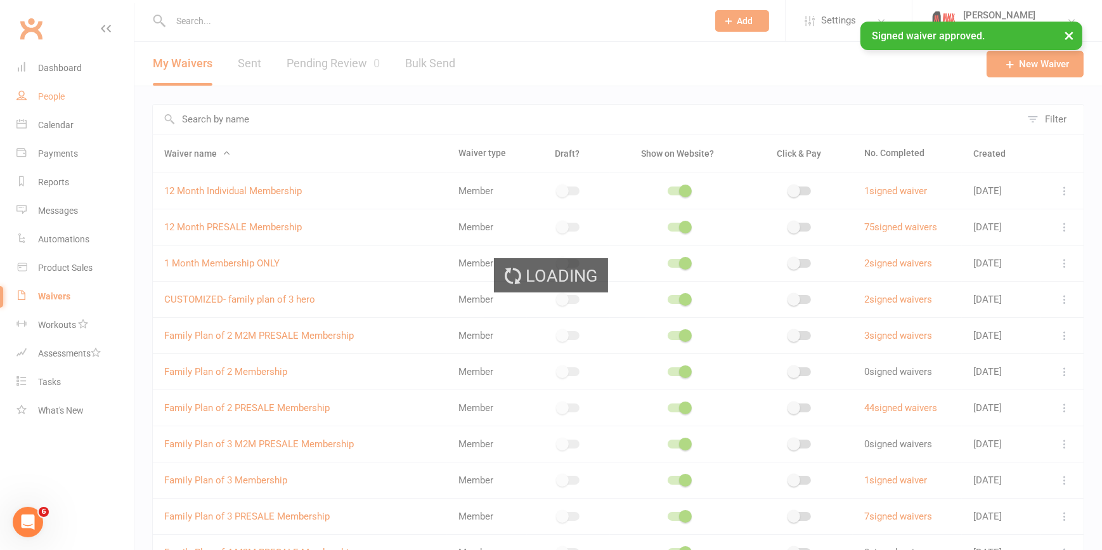
select select "100"
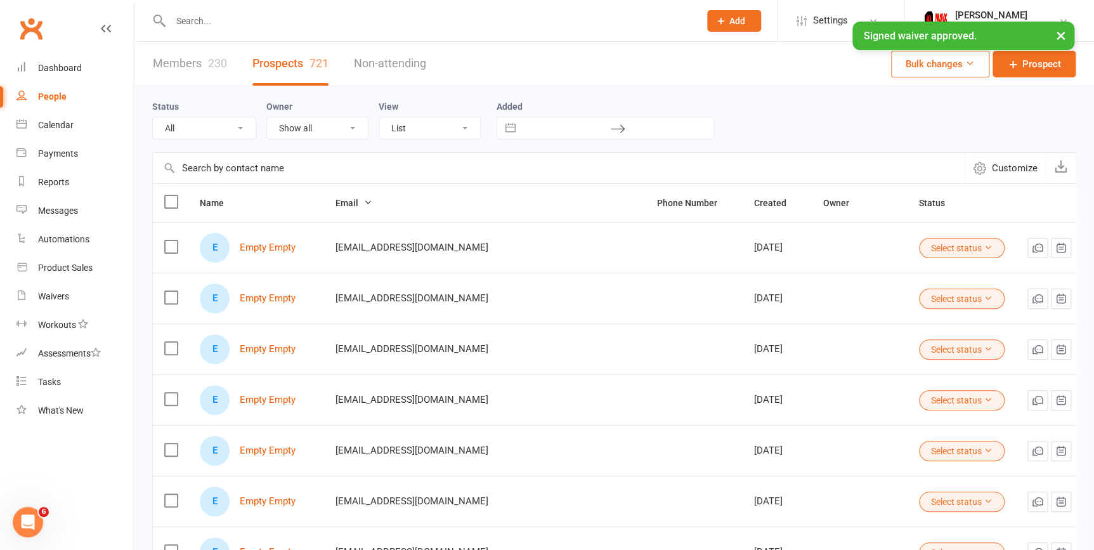
click at [198, 70] on link "Members 230" at bounding box center [190, 64] width 74 height 44
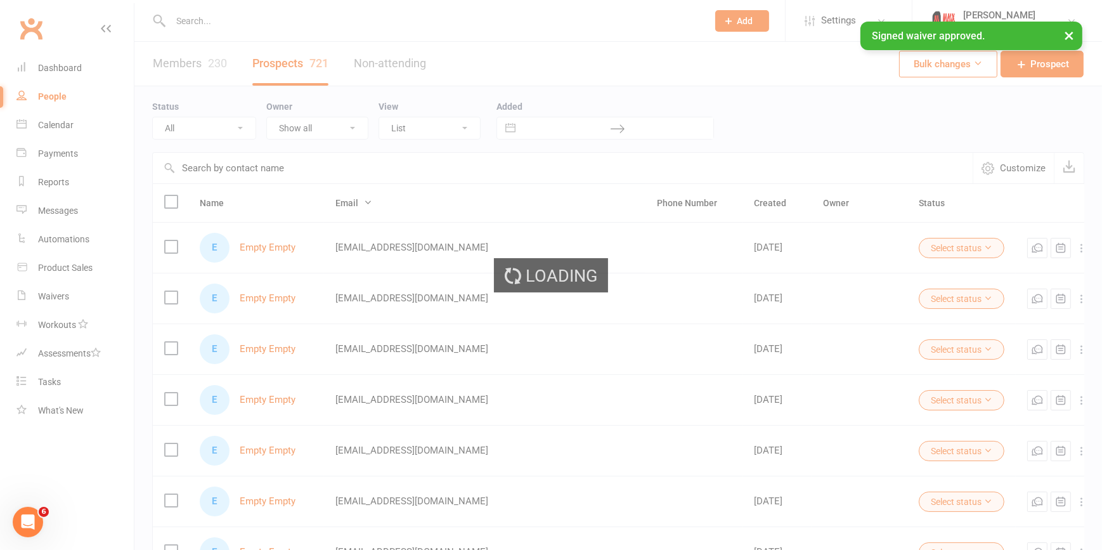
select select "100"
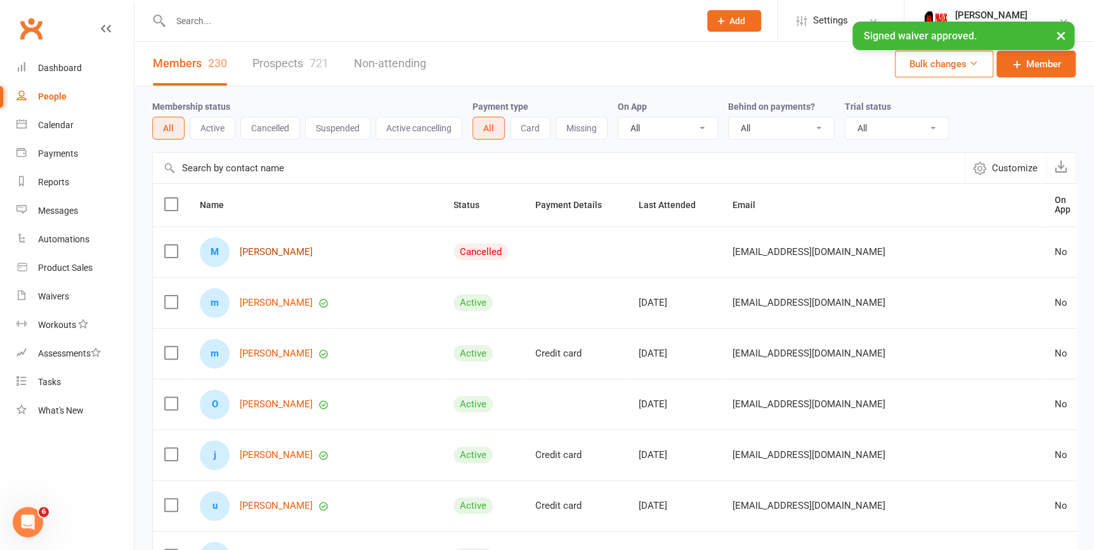
click at [277, 247] on link "[PERSON_NAME]" at bounding box center [276, 252] width 73 height 11
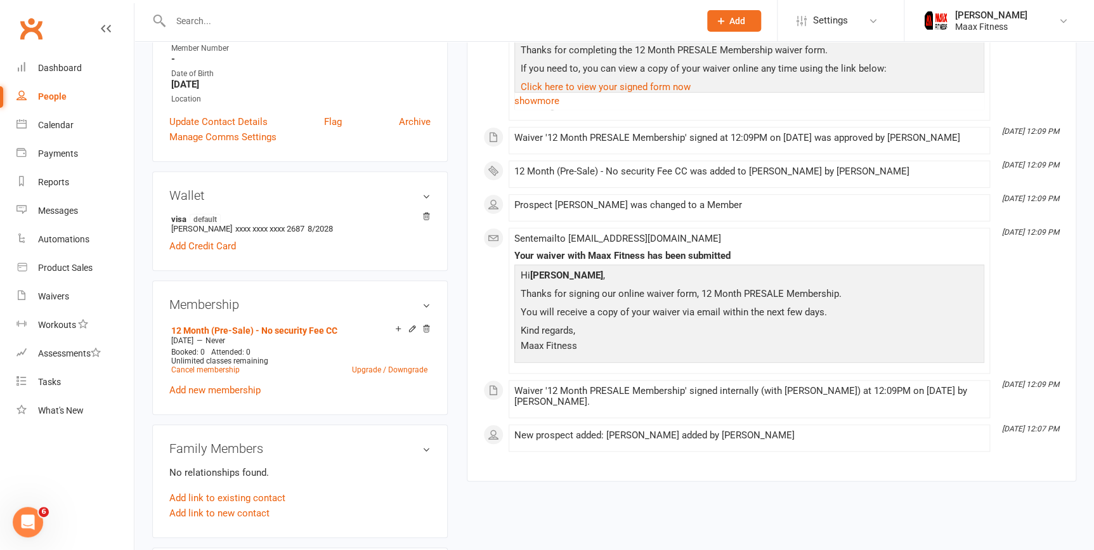
scroll to position [115, 0]
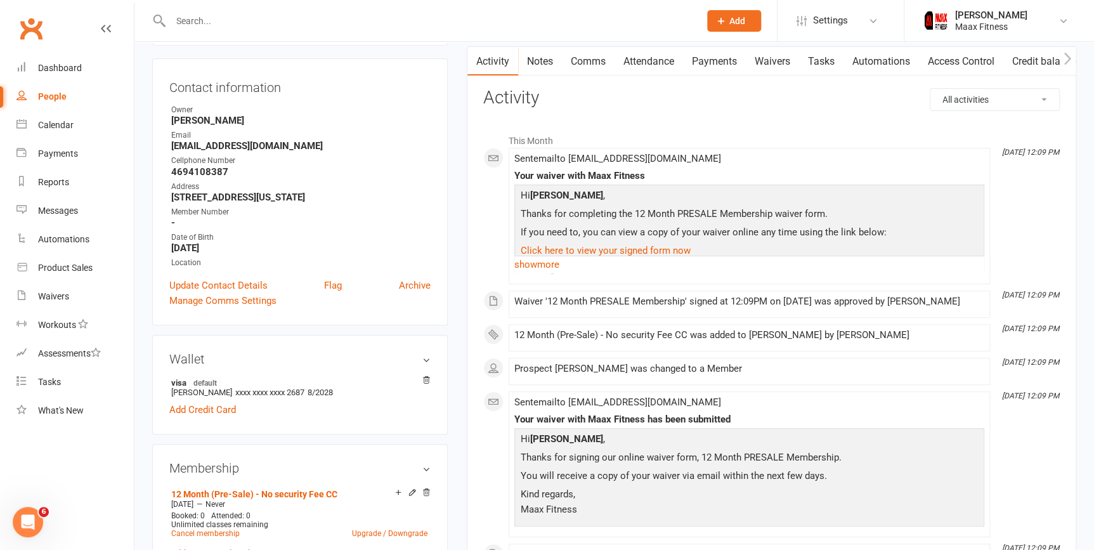
click at [963, 60] on link "Access Control" at bounding box center [961, 61] width 84 height 29
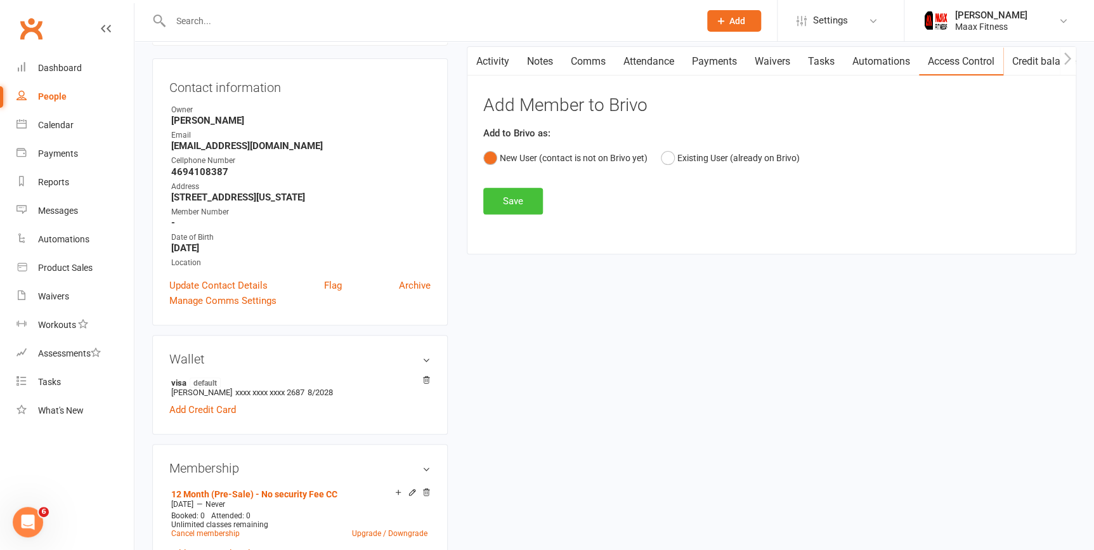
click at [497, 190] on button "Save" at bounding box center [513, 201] width 60 height 27
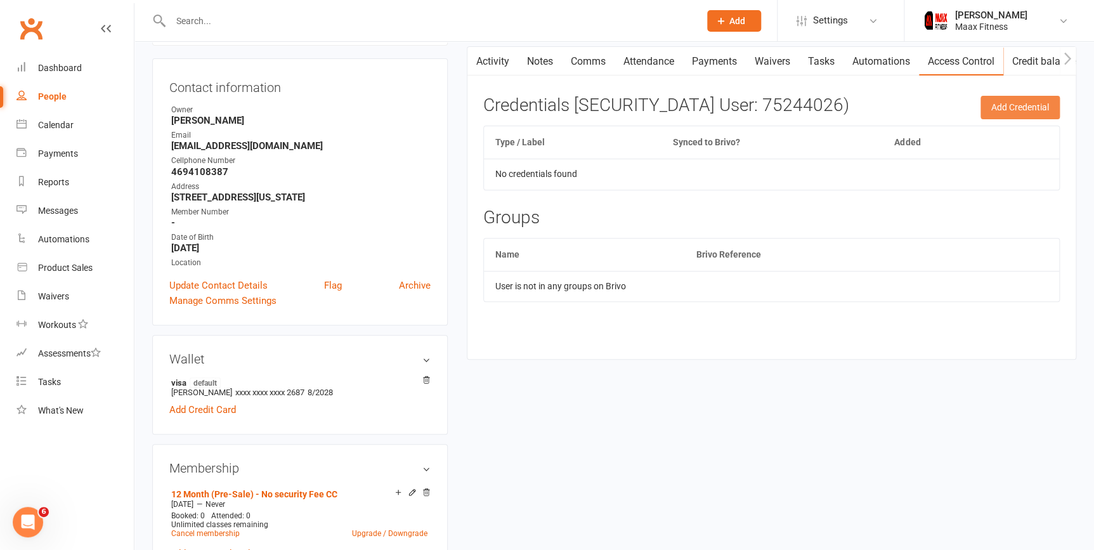
click at [1000, 108] on button "Add Credential" at bounding box center [1019, 107] width 79 height 23
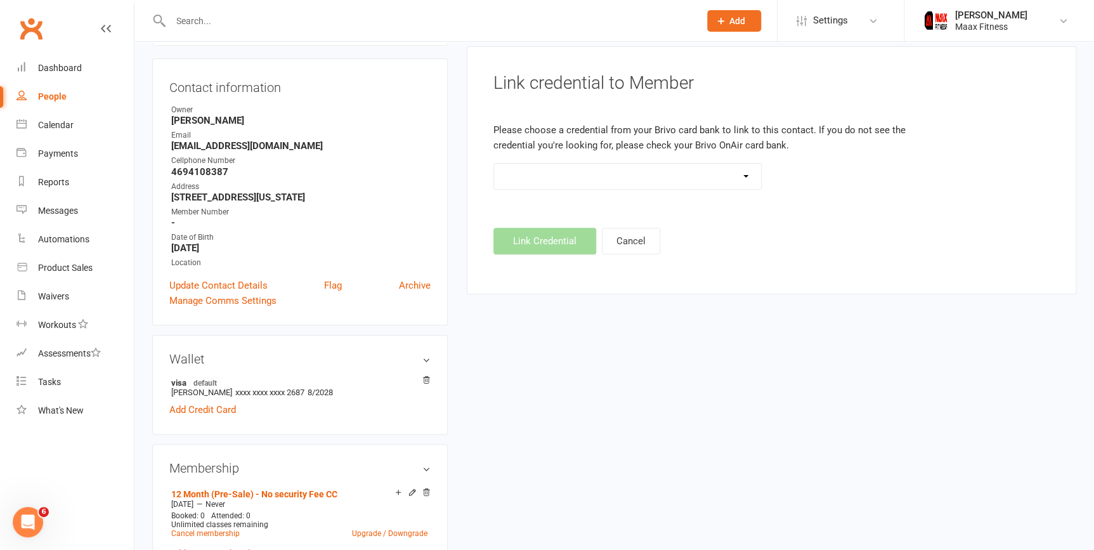
click at [725, 184] on select "HID 37 Bit (443874)" at bounding box center [628, 176] width 268 height 25
click at [254, 146] on strong "[EMAIL_ADDRESS][DOMAIN_NAME]" at bounding box center [300, 145] width 259 height 11
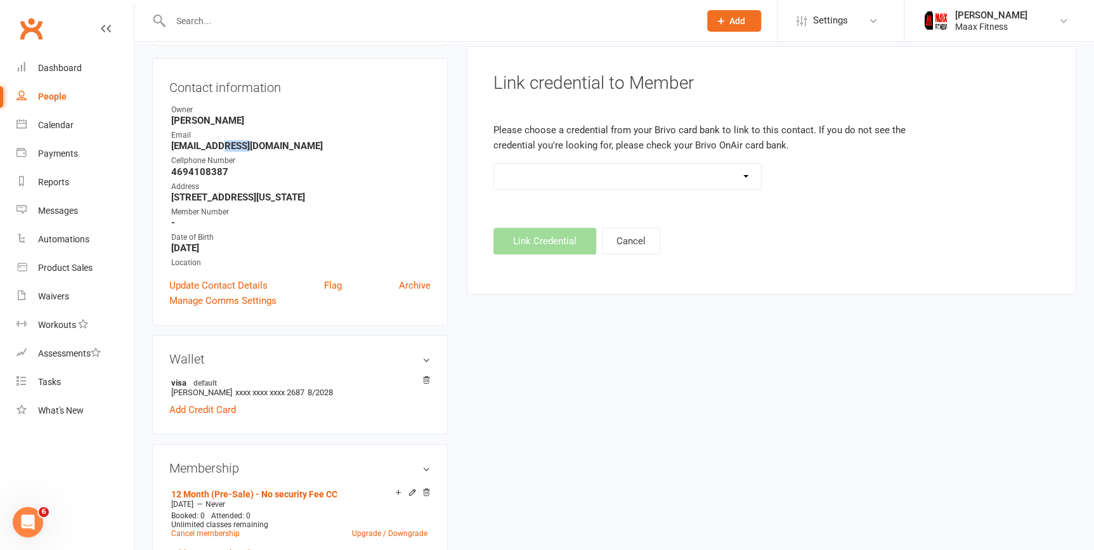
click at [254, 146] on strong "[EMAIL_ADDRESS][DOMAIN_NAME]" at bounding box center [300, 145] width 259 height 11
copy render-form-field "[EMAIL_ADDRESS][DOMAIN_NAME]"
click at [201, 176] on strong "4694108387" at bounding box center [300, 171] width 259 height 11
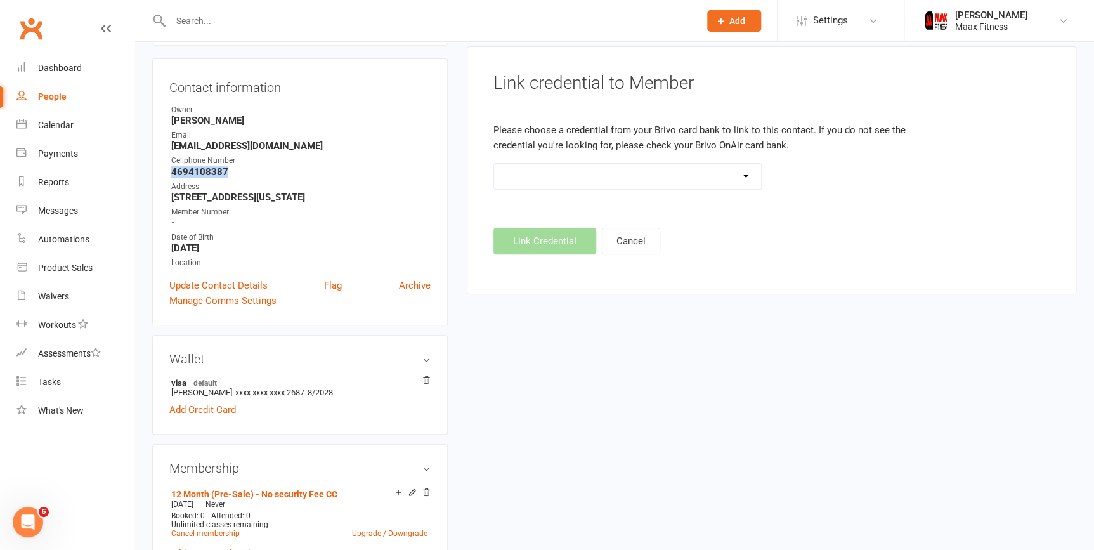
copy strong "4694108387"
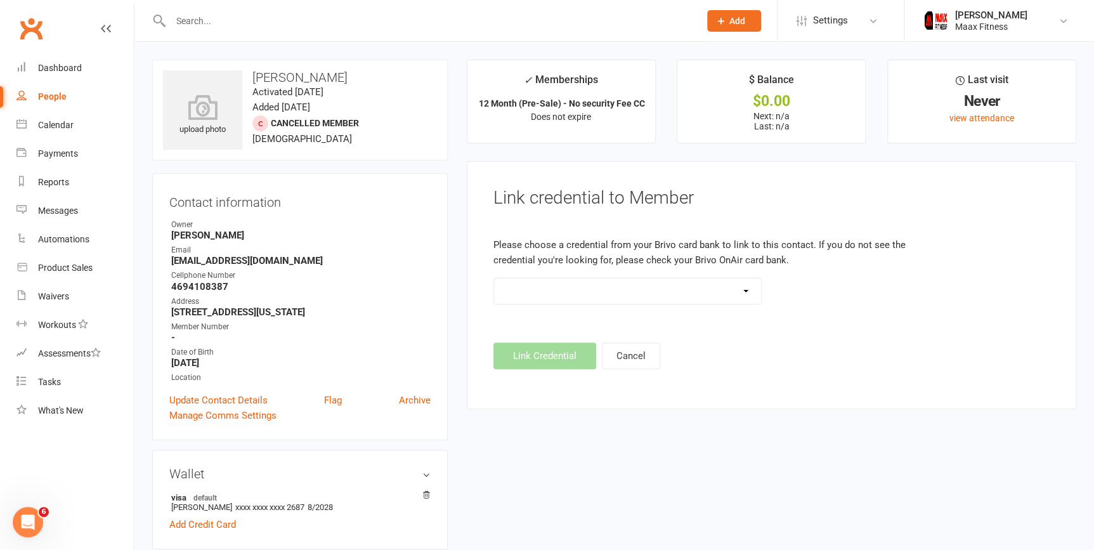
click at [380, 217] on div "Contact information Owner [PERSON_NAME] Email [EMAIL_ADDRESS][DOMAIN_NAME] Cell…" at bounding box center [300, 306] width 296 height 267
click at [327, 72] on h3 "[PERSON_NAME]" at bounding box center [300, 77] width 274 height 14
copy h3 "[PERSON_NAME]"
